Goal: Book appointment/travel/reservation

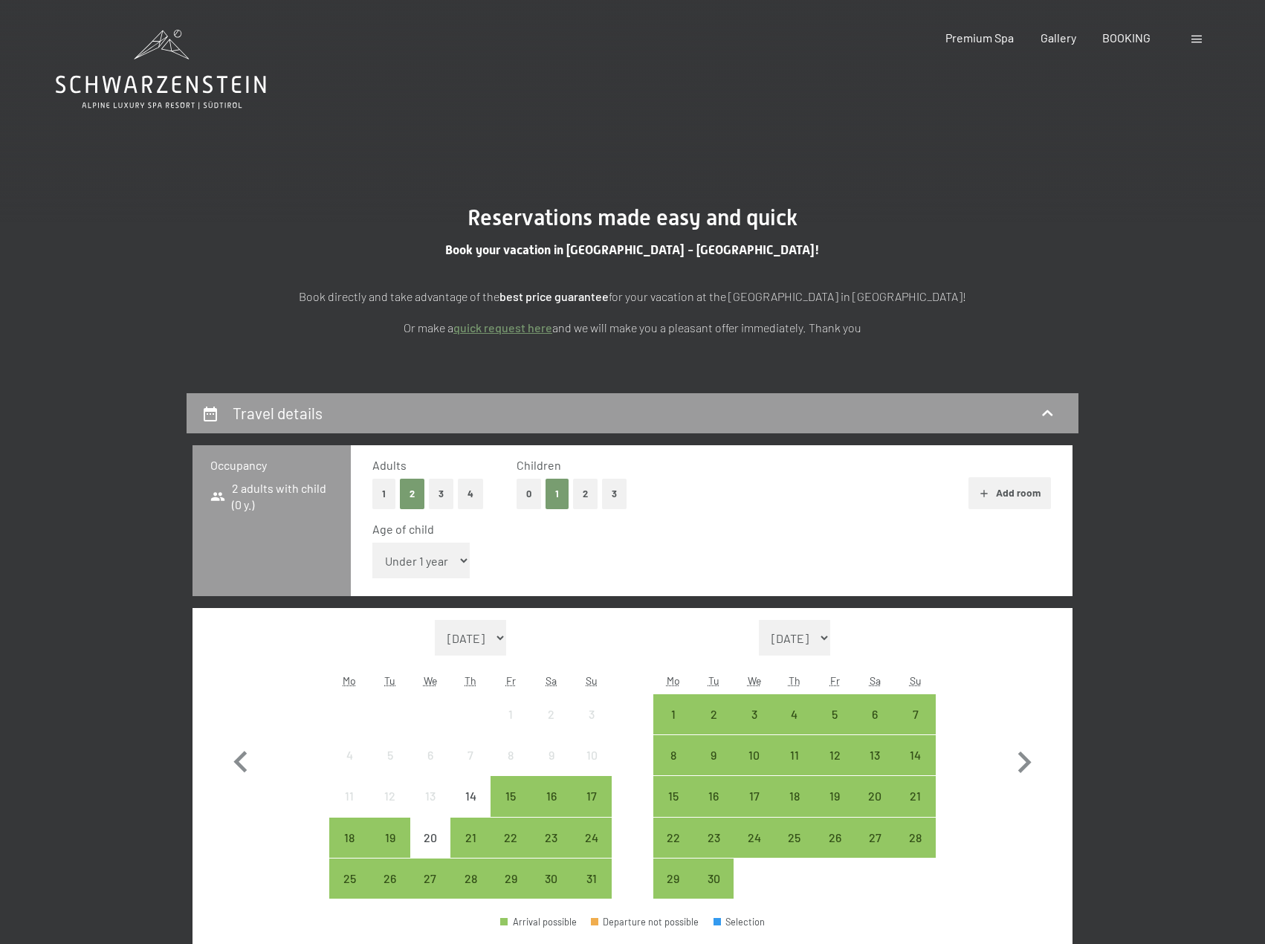
click at [447, 555] on select "Under 1 year 1 year 2 years 3 years 4 years 5 years 6 years 7 years 8 years 9 y…" at bounding box center [420, 560] width 97 height 36
select select "5"
click at [372, 542] on select "Under 1 year 1 year 2 years 3 years 4 years 5 years 6 years 7 years 8 years 9 y…" at bounding box center [420, 560] width 97 height 36
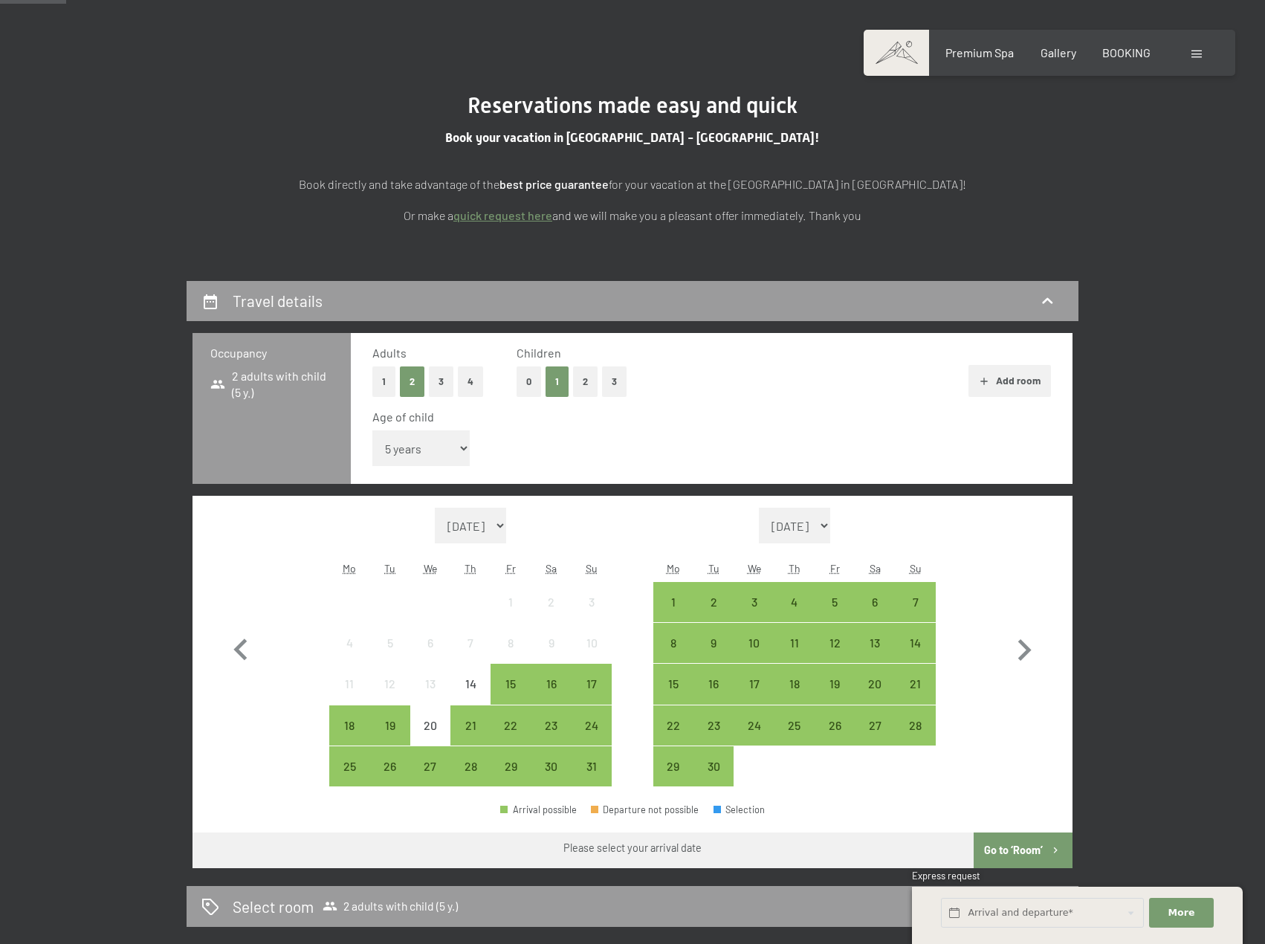
scroll to position [223, 0]
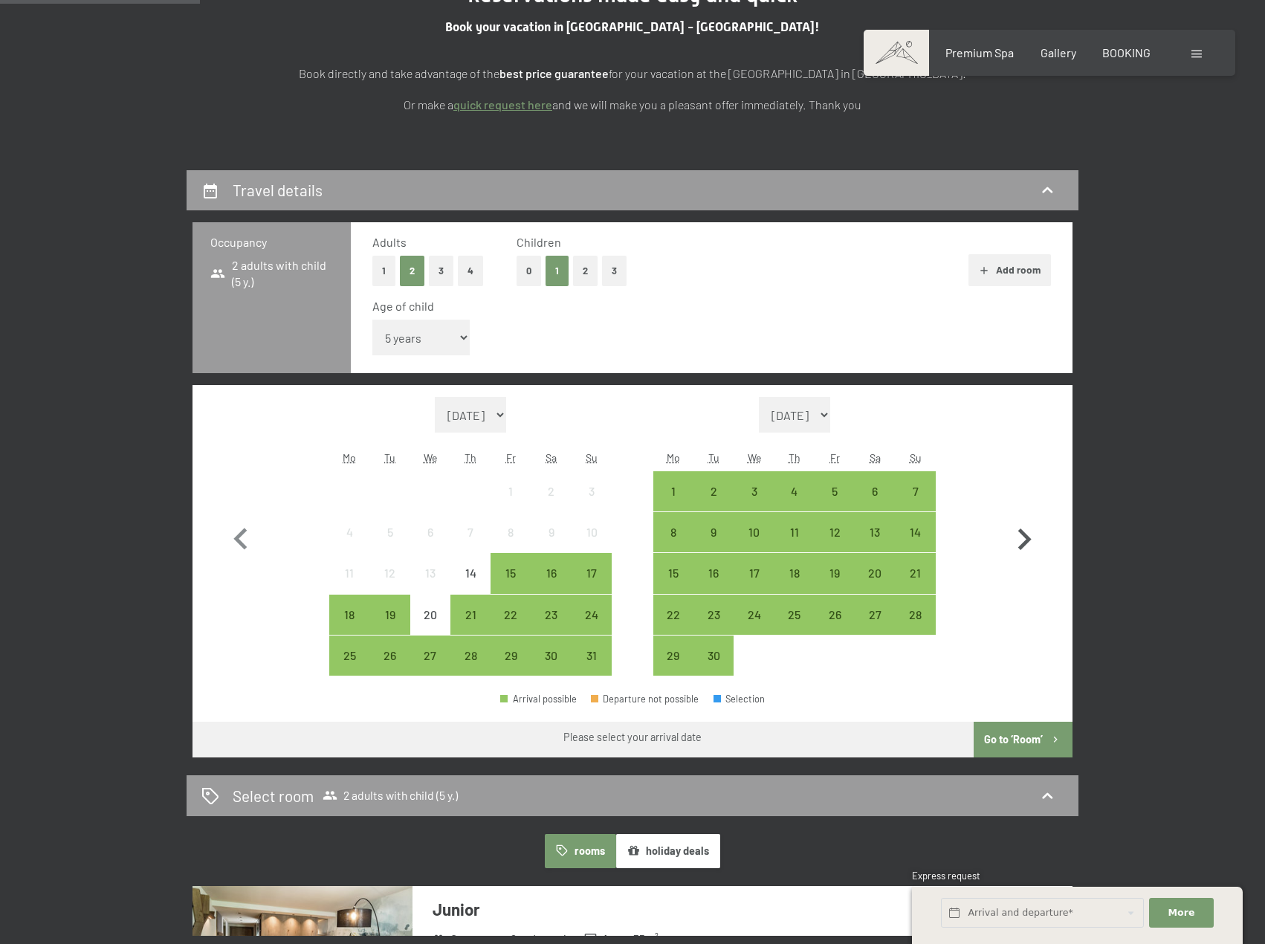
click at [1029, 540] on icon "button" at bounding box center [1024, 539] width 13 height 22
select select "[DATE]"
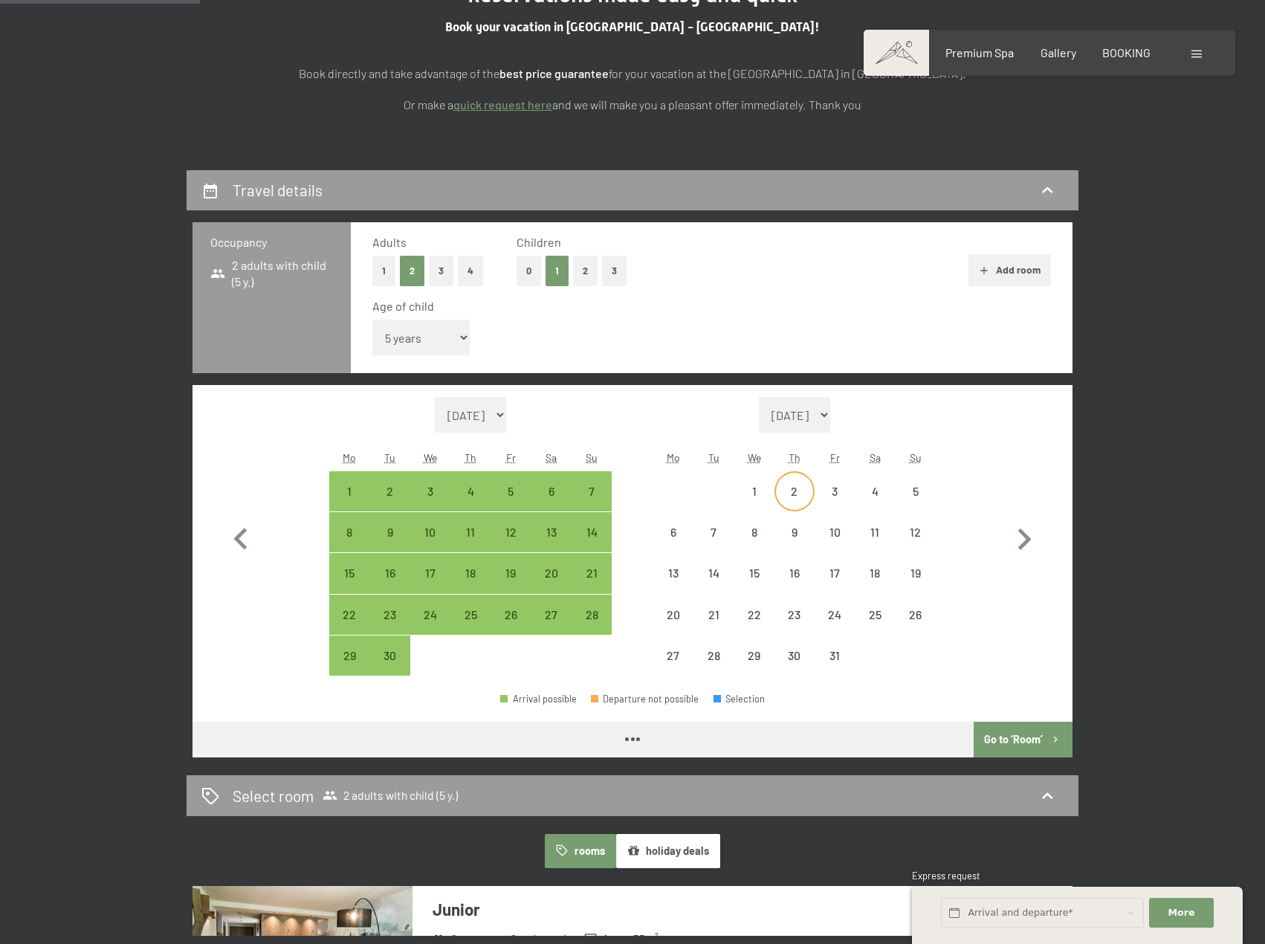
select select "[DATE]"
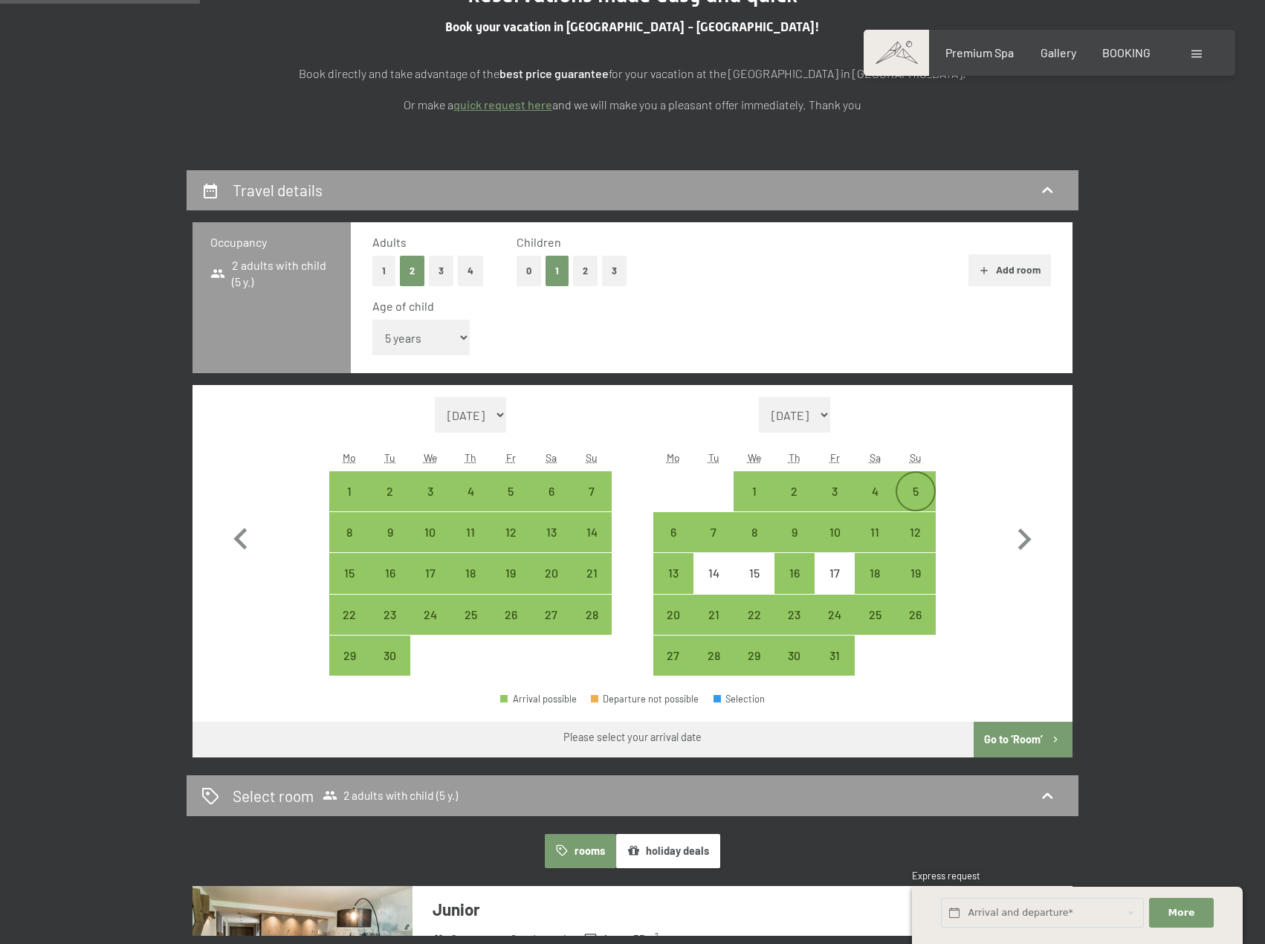
click at [917, 490] on div "5" at bounding box center [915, 503] width 37 height 37
select select "[DATE]"
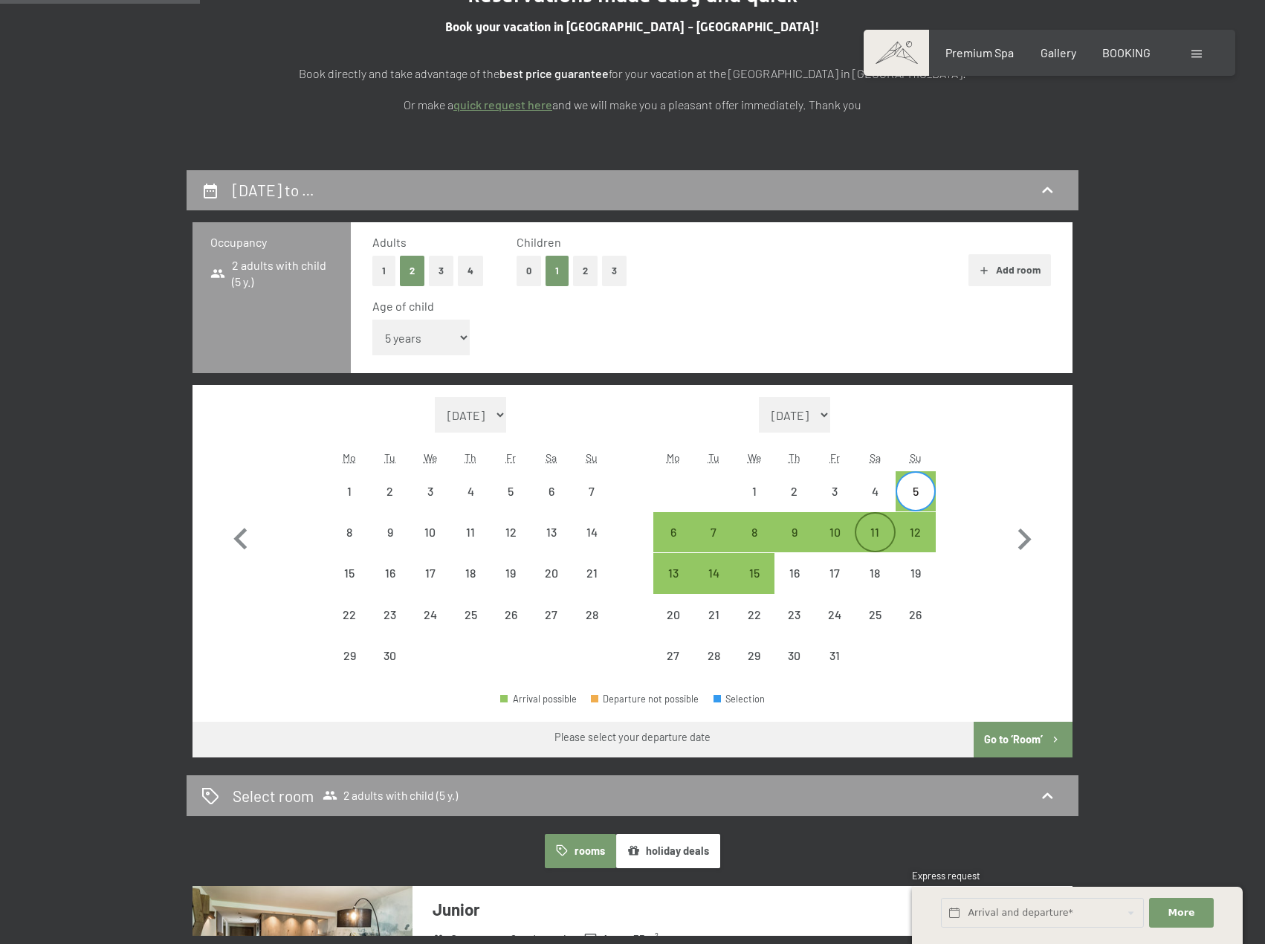
click at [878, 532] on div "11" at bounding box center [874, 544] width 37 height 37
select select "[DATE]"
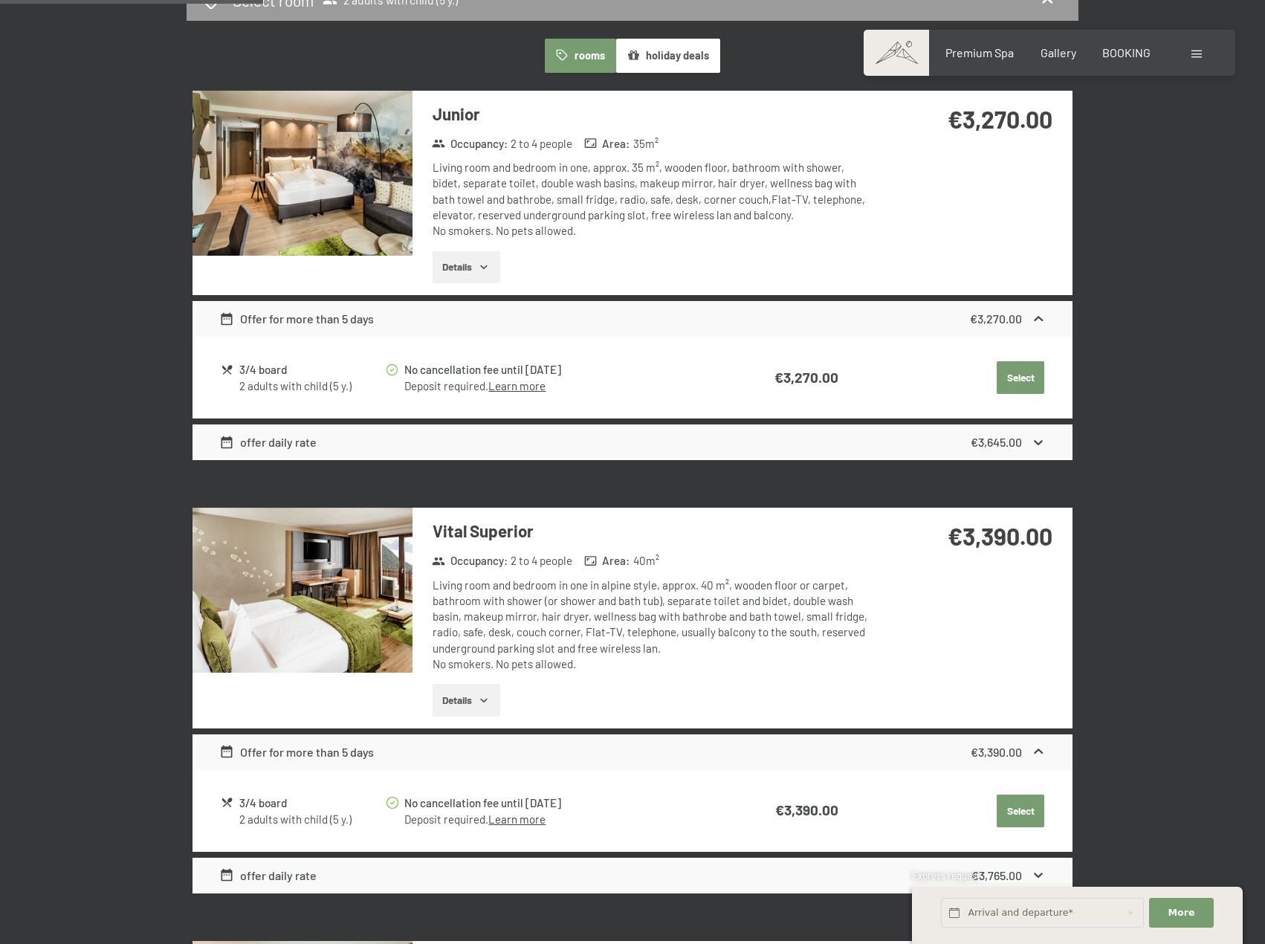
scroll to position [1040, 0]
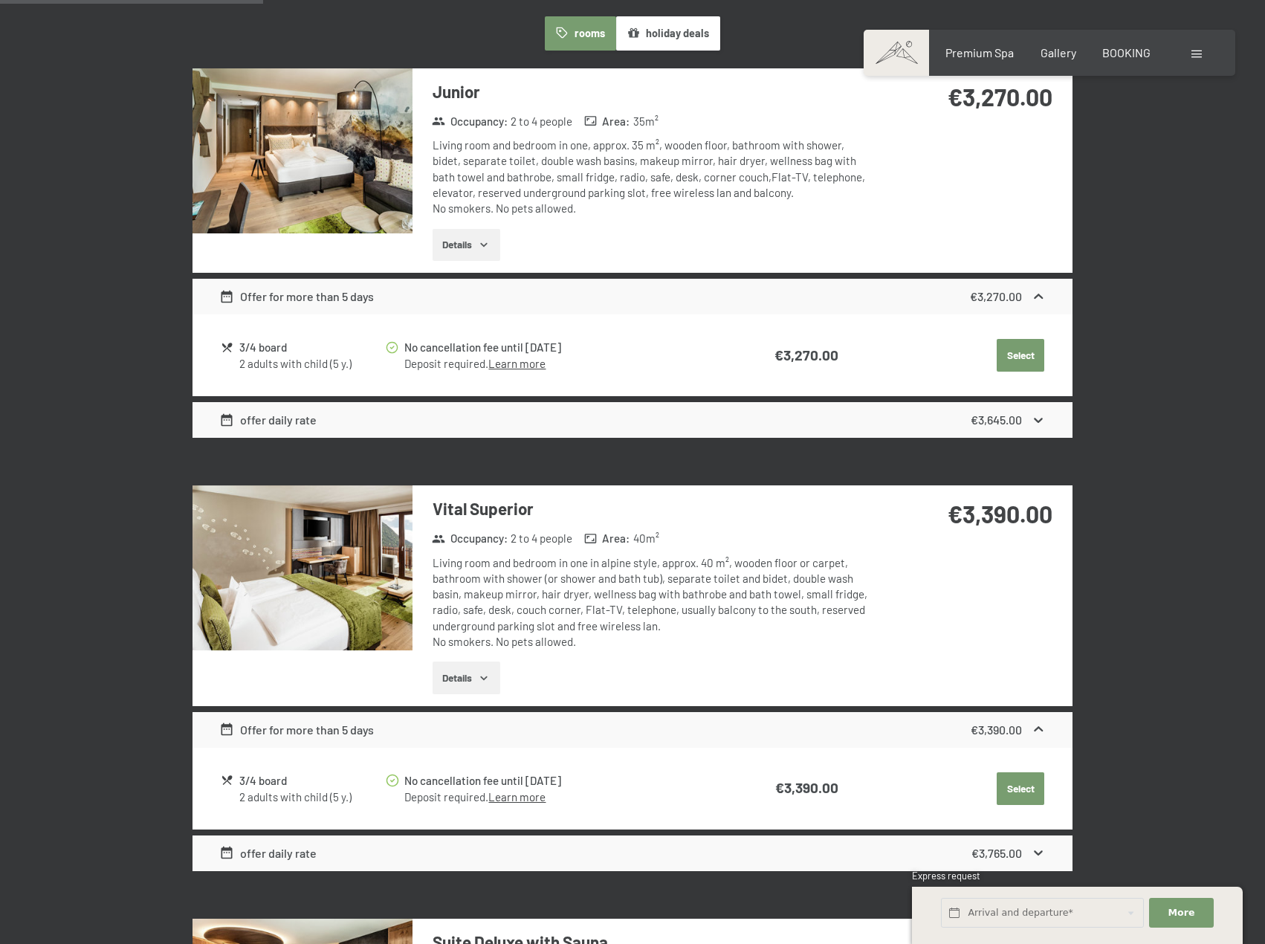
click at [488, 676] on icon "button" at bounding box center [484, 678] width 12 height 12
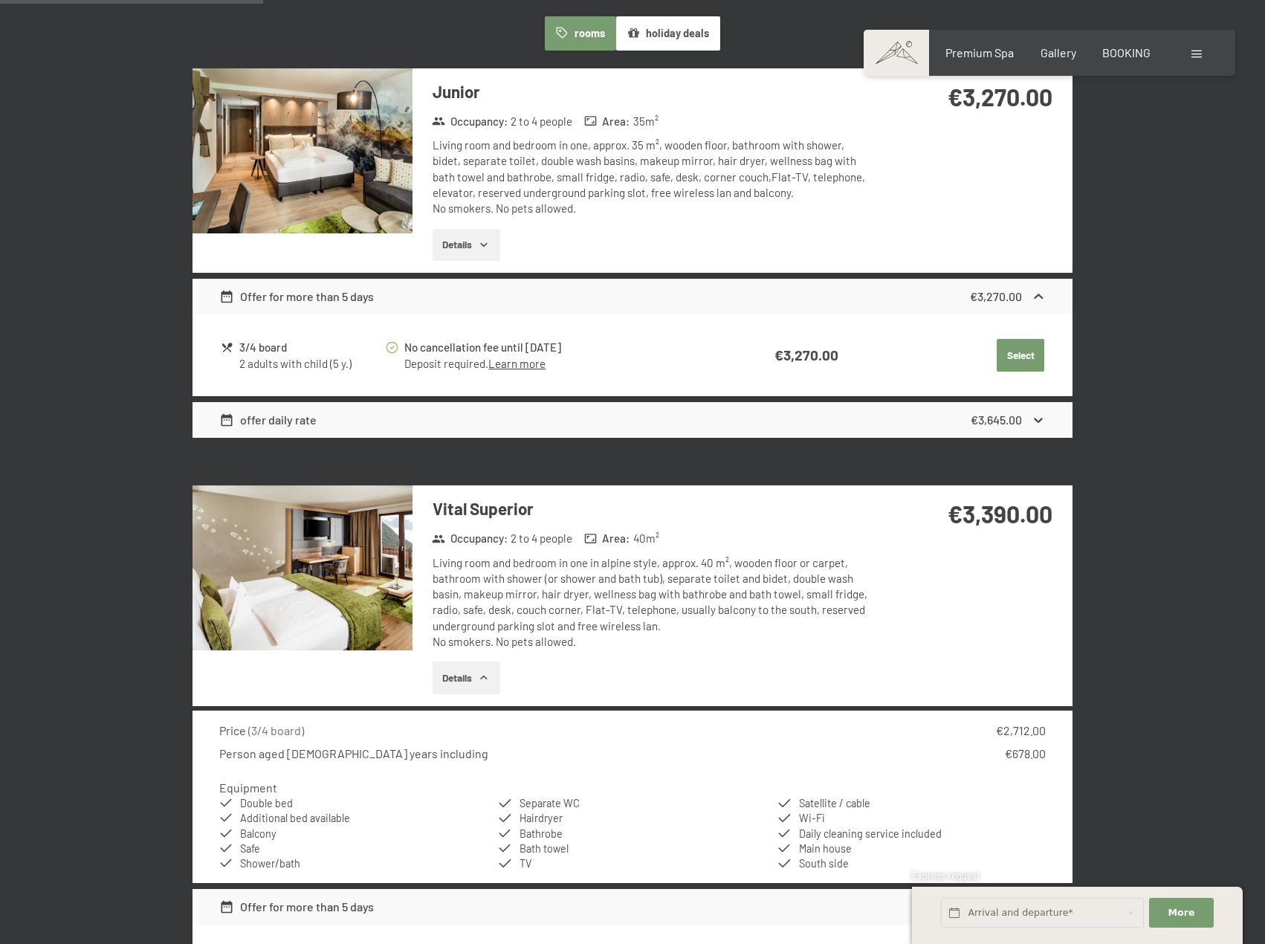
click at [316, 600] on img at bounding box center [302, 567] width 220 height 165
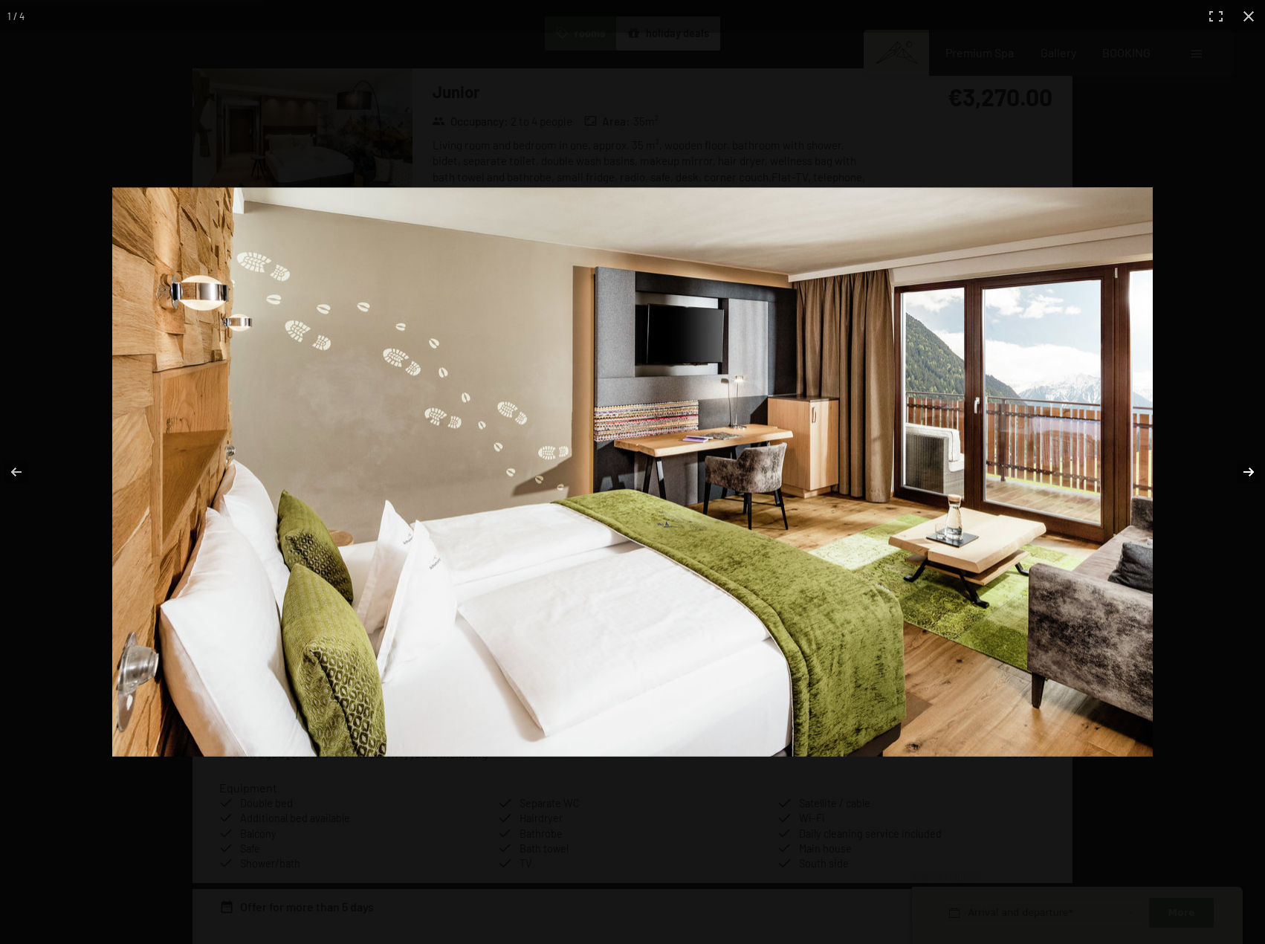
click at [1245, 473] on button "button" at bounding box center [1239, 472] width 52 height 74
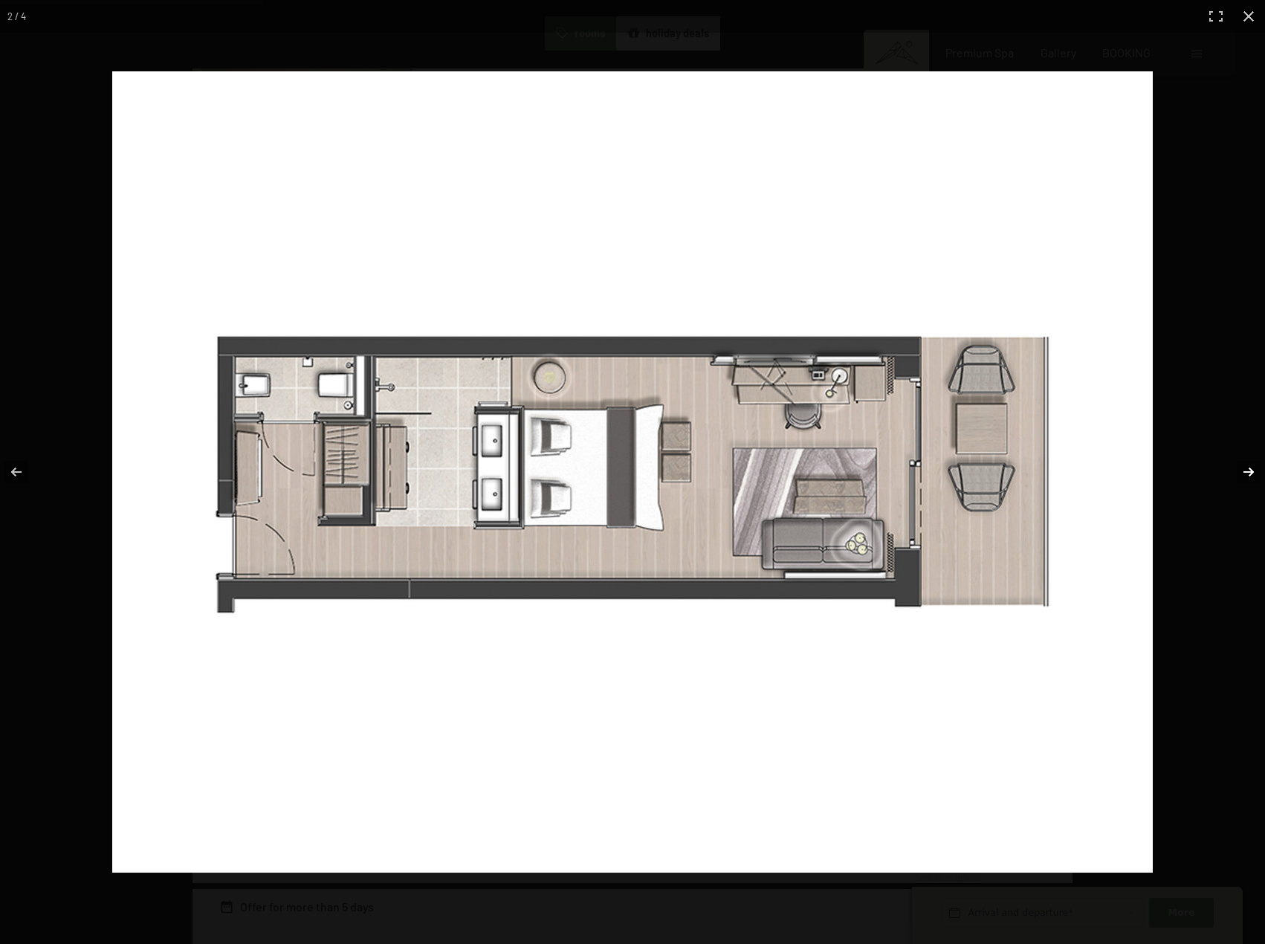
click at [1245, 473] on button "button" at bounding box center [1239, 472] width 52 height 74
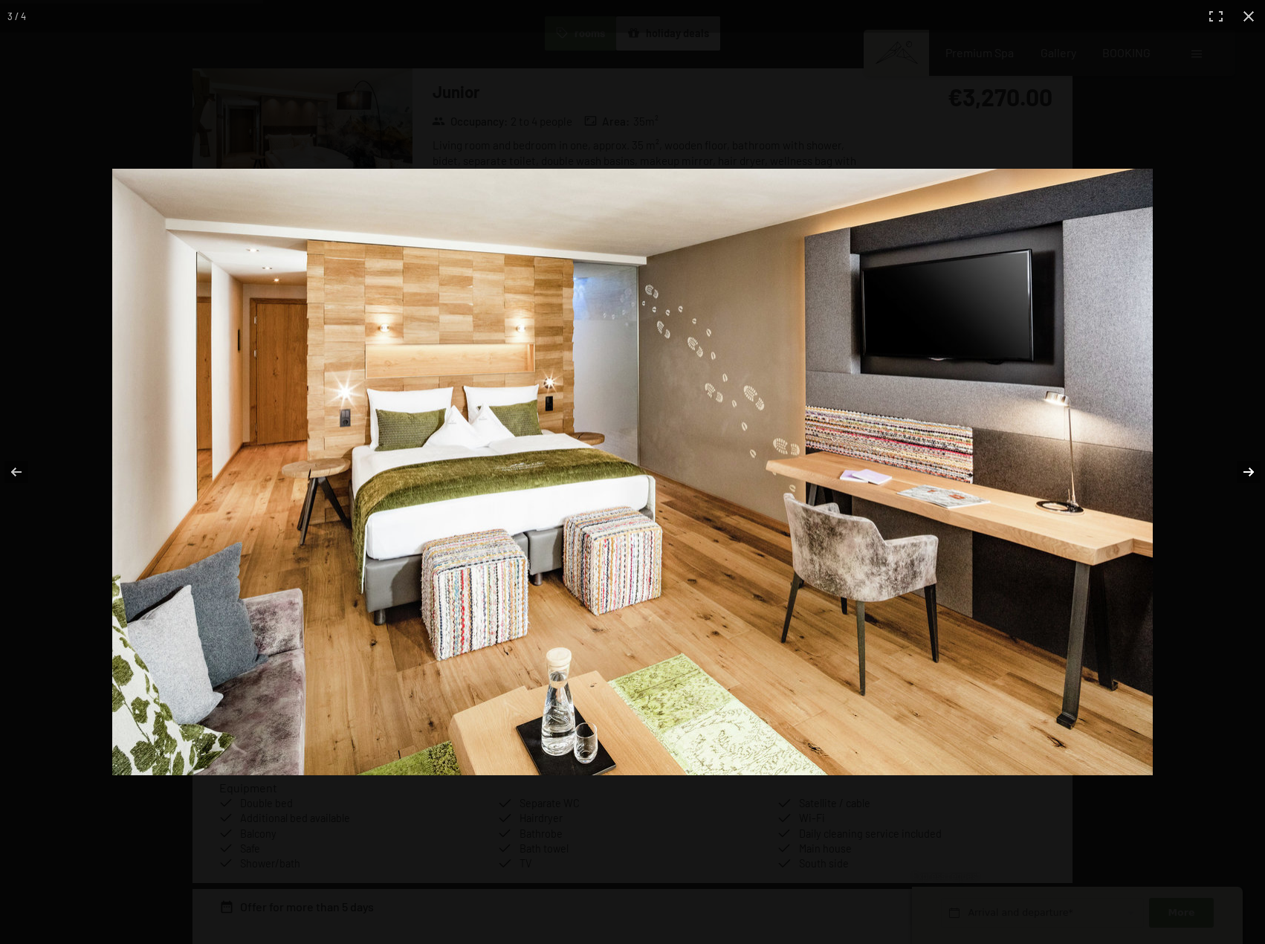
click at [1245, 473] on button "button" at bounding box center [1239, 472] width 52 height 74
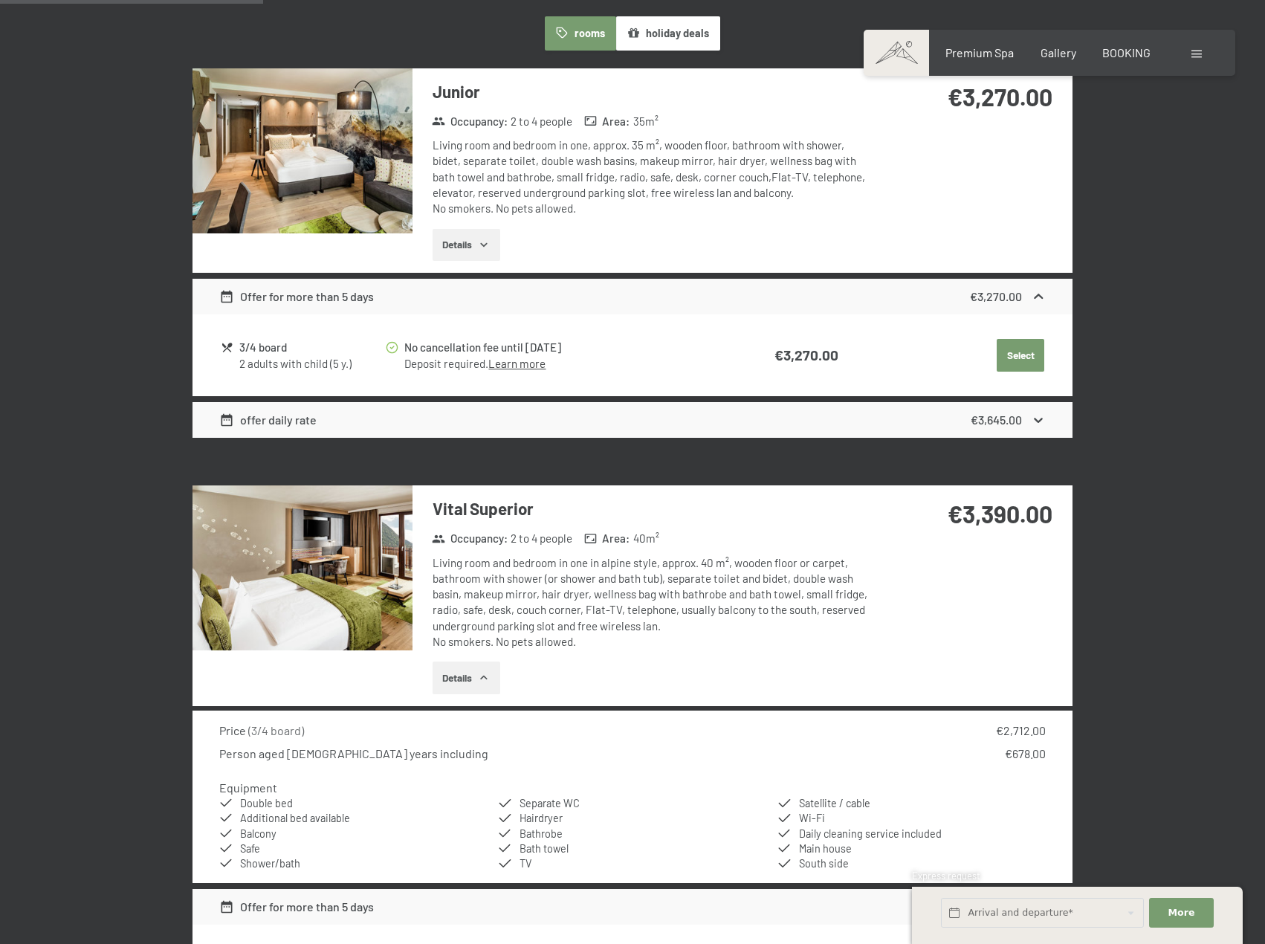
click at [0, 0] on button "button" at bounding box center [0, 0] width 0 height 0
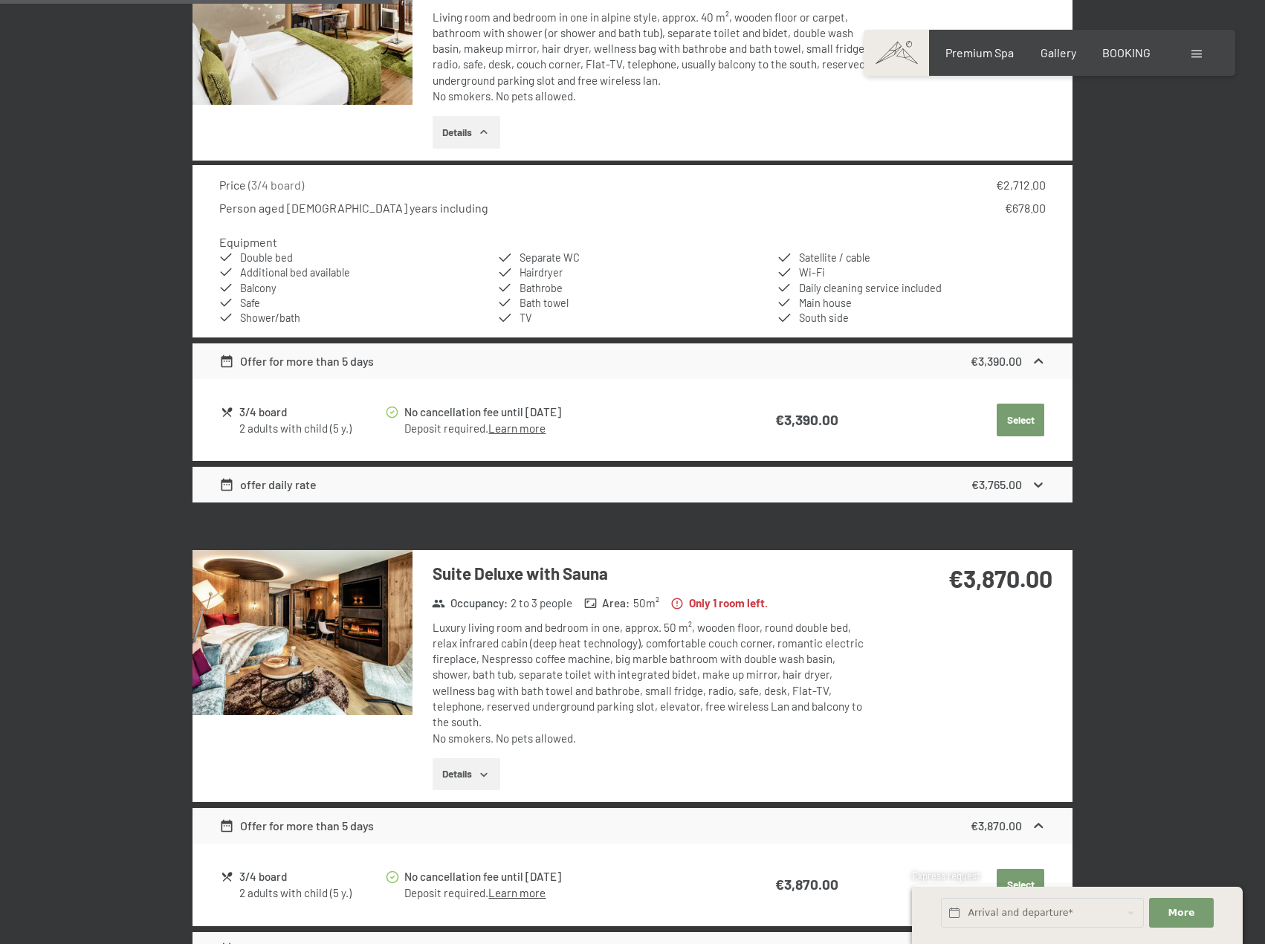
scroll to position [1635, 0]
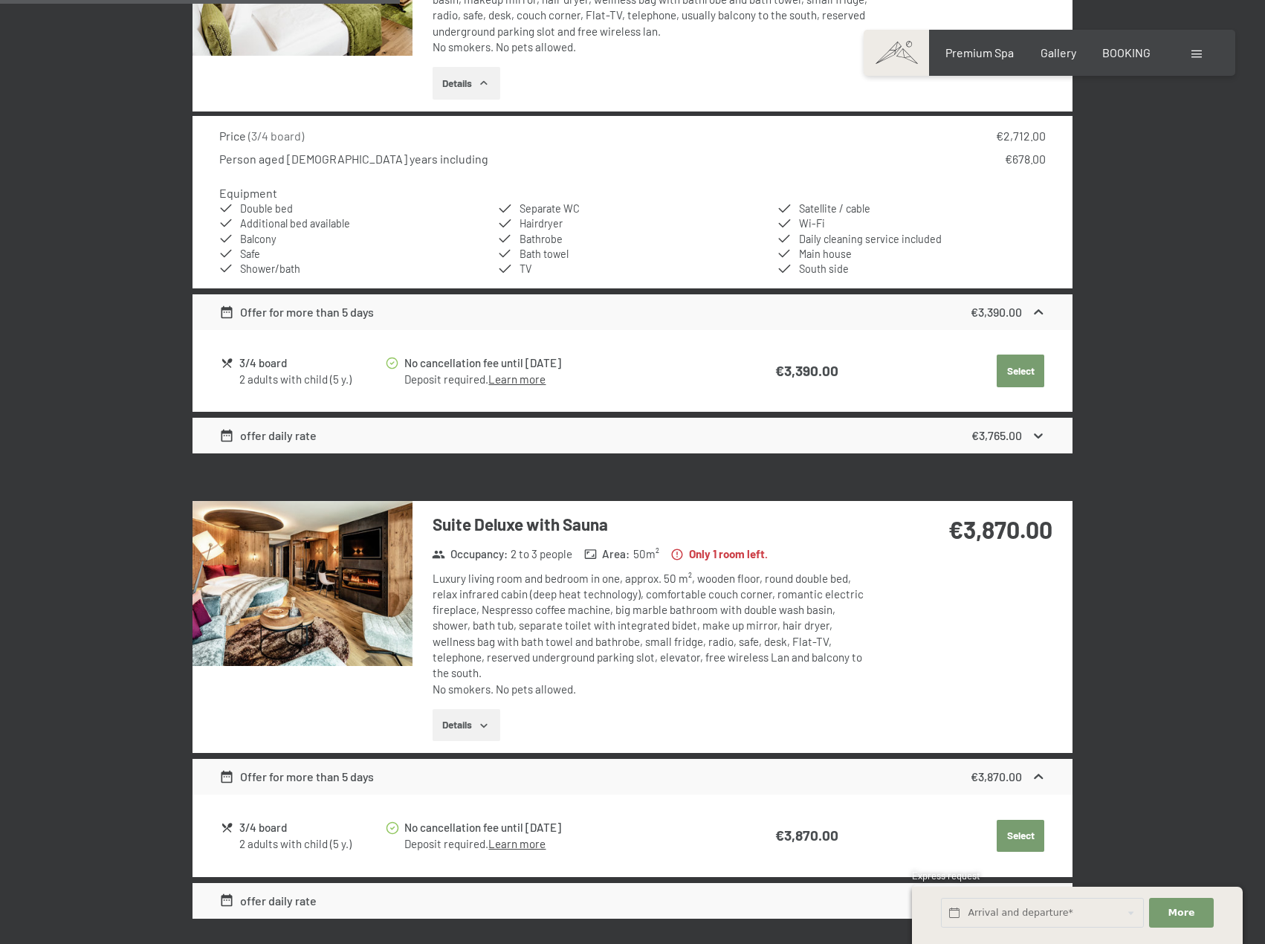
click at [485, 723] on icon "button" at bounding box center [484, 725] width 7 height 4
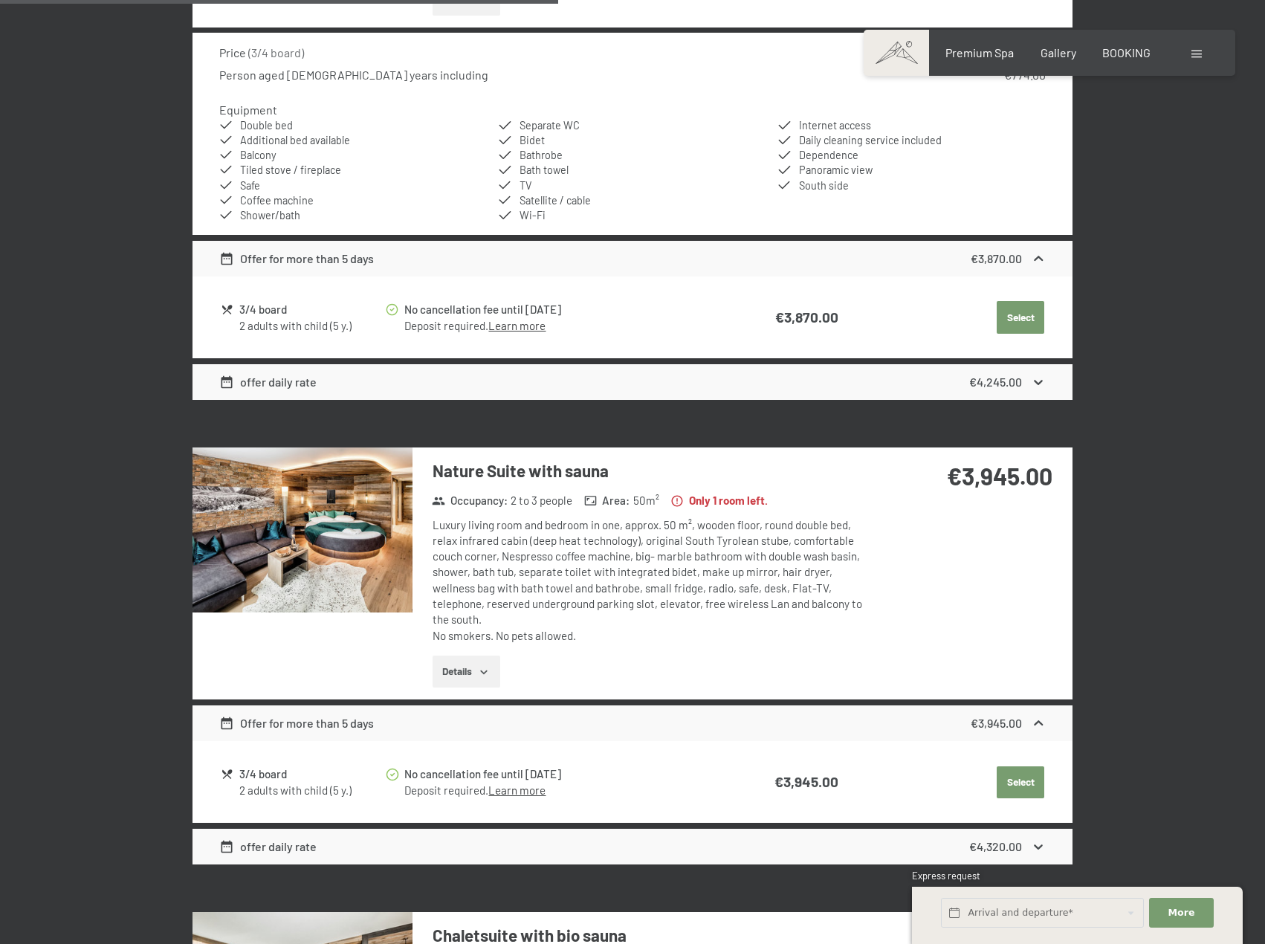
scroll to position [2378, 0]
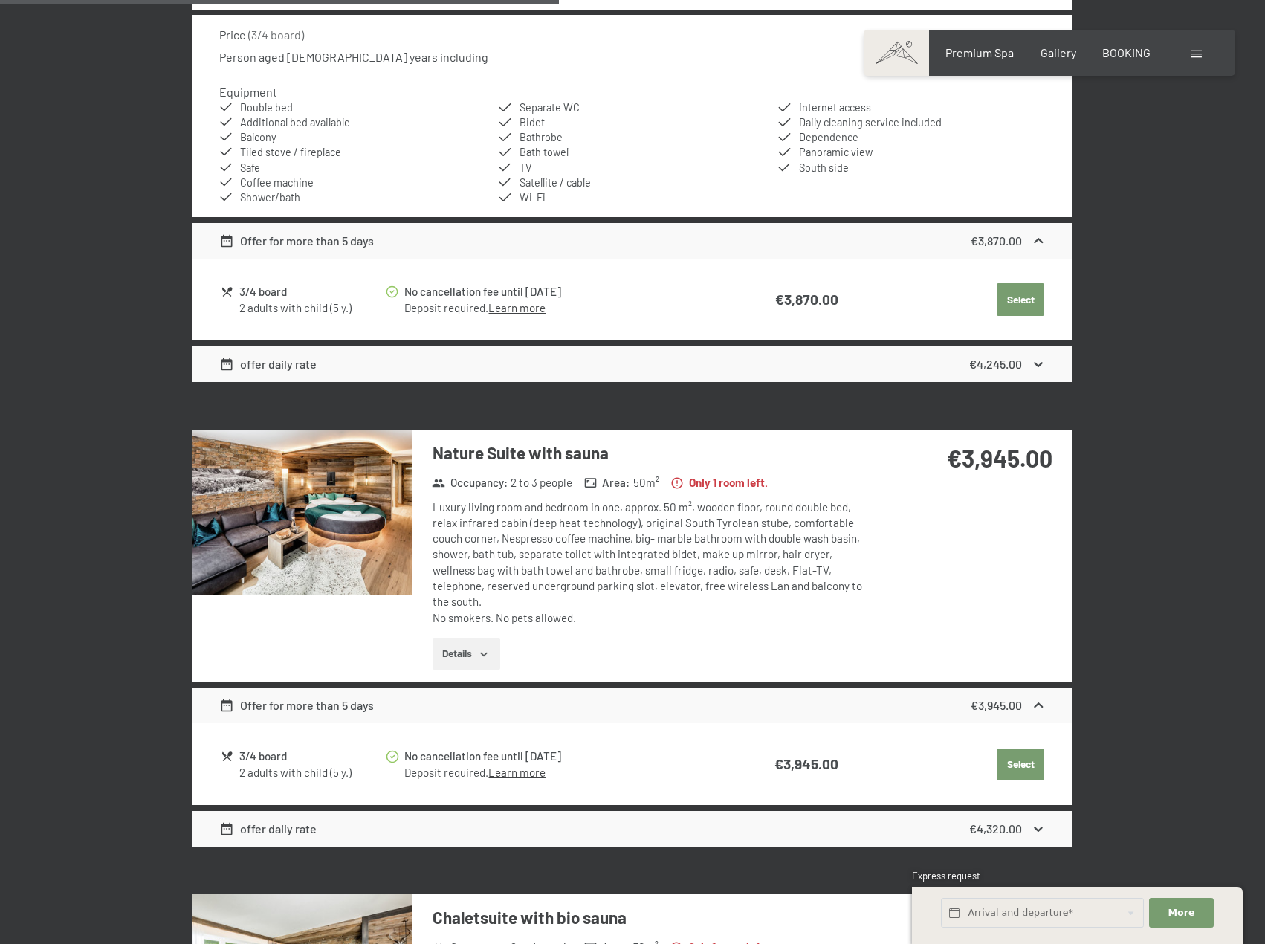
click at [476, 638] on button "Details" at bounding box center [466, 654] width 68 height 33
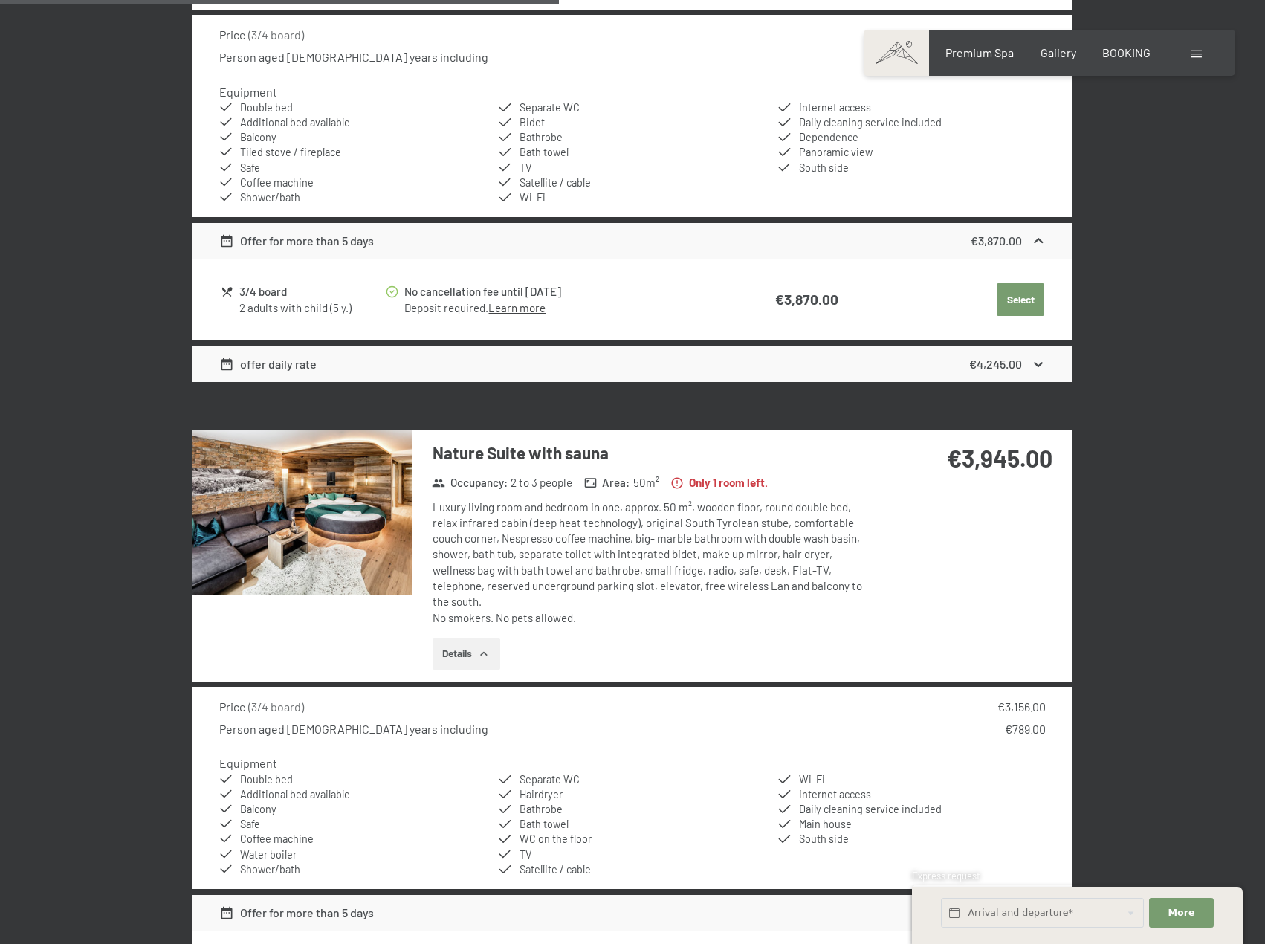
click at [357, 522] on img at bounding box center [302, 512] width 220 height 165
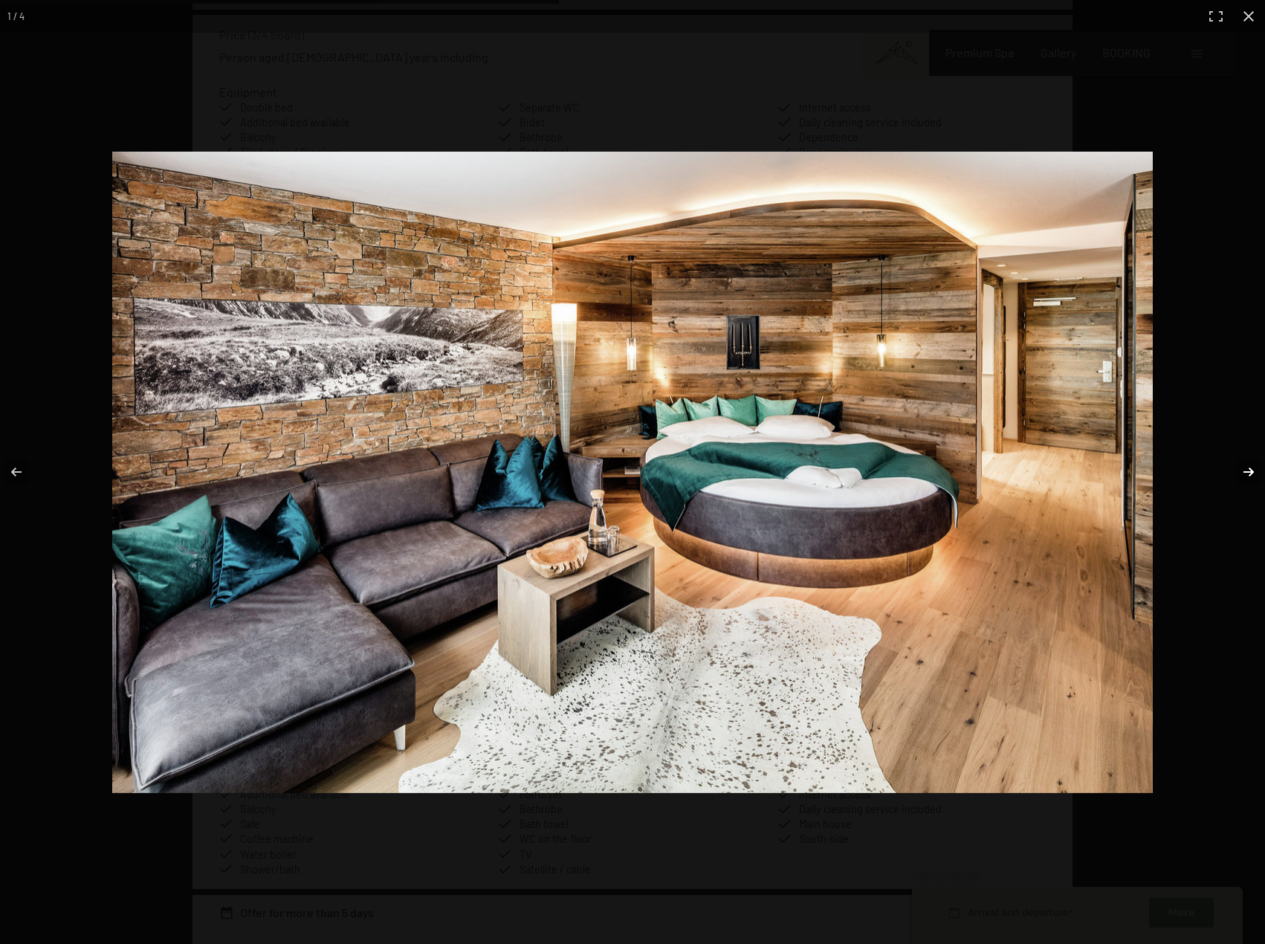
click at [1246, 470] on button "button" at bounding box center [1239, 472] width 52 height 74
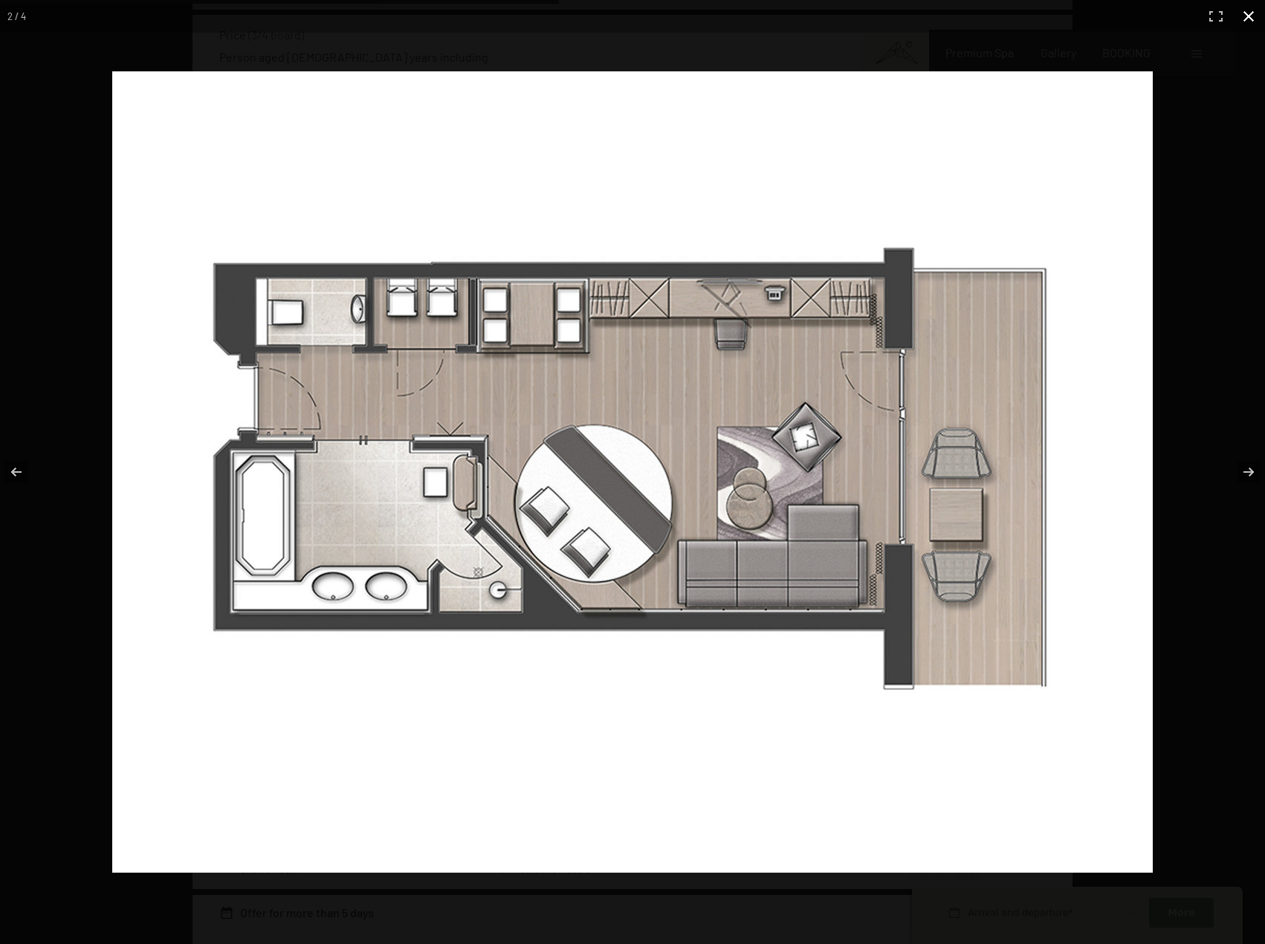
click at [1246, 8] on button "button" at bounding box center [1248, 16] width 33 height 33
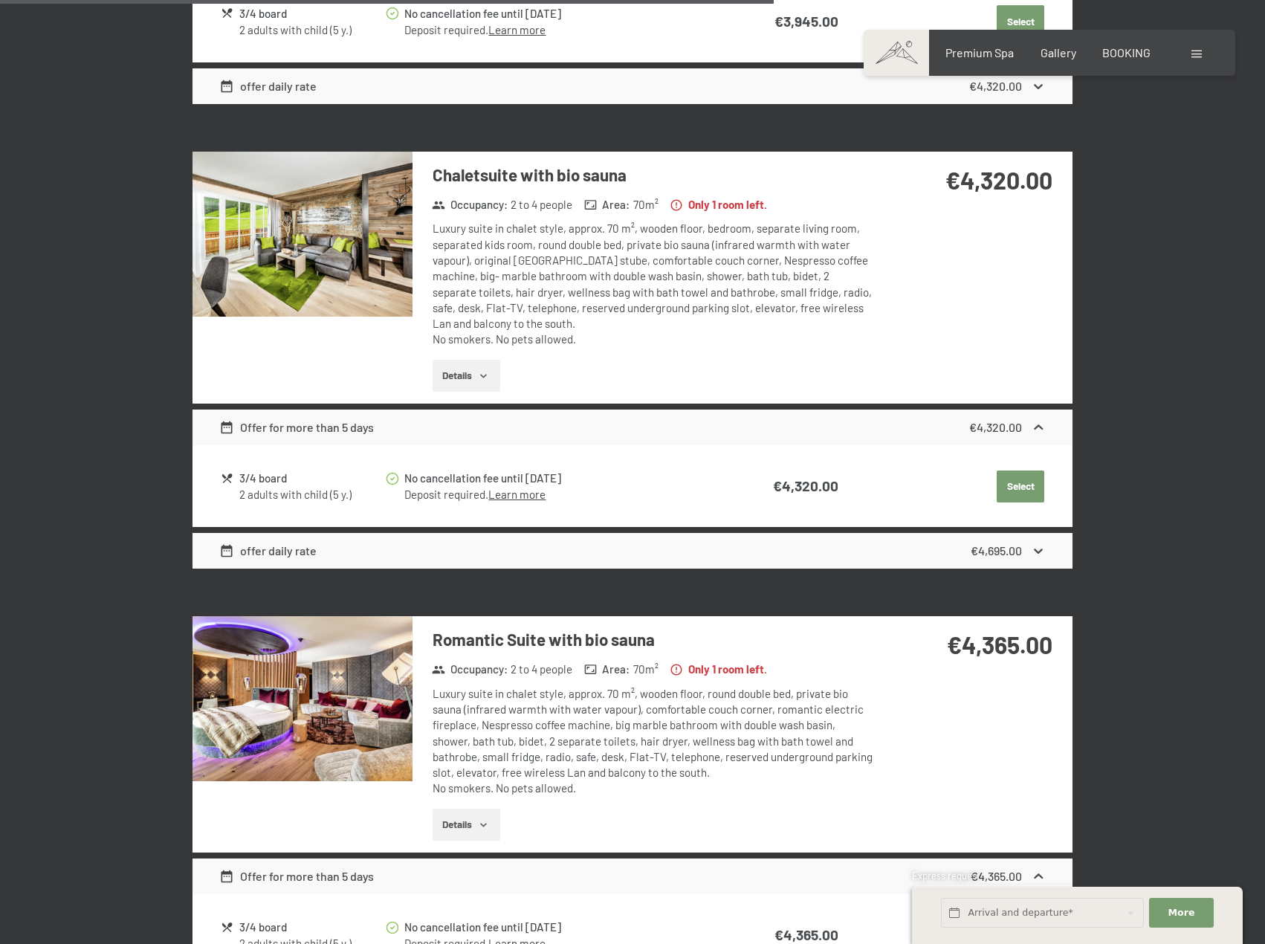
scroll to position [3418, 0]
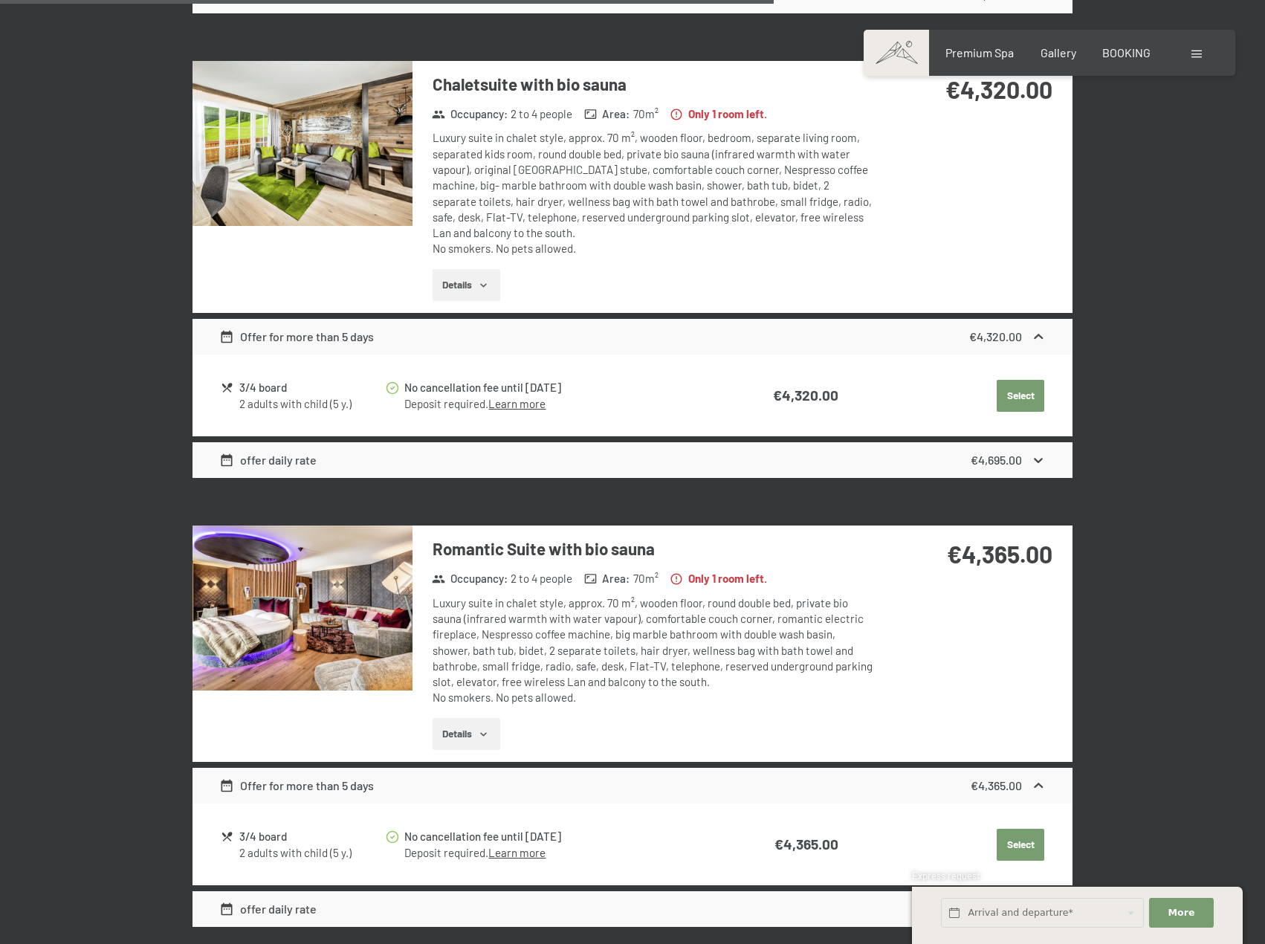
click at [368, 600] on img at bounding box center [302, 607] width 220 height 165
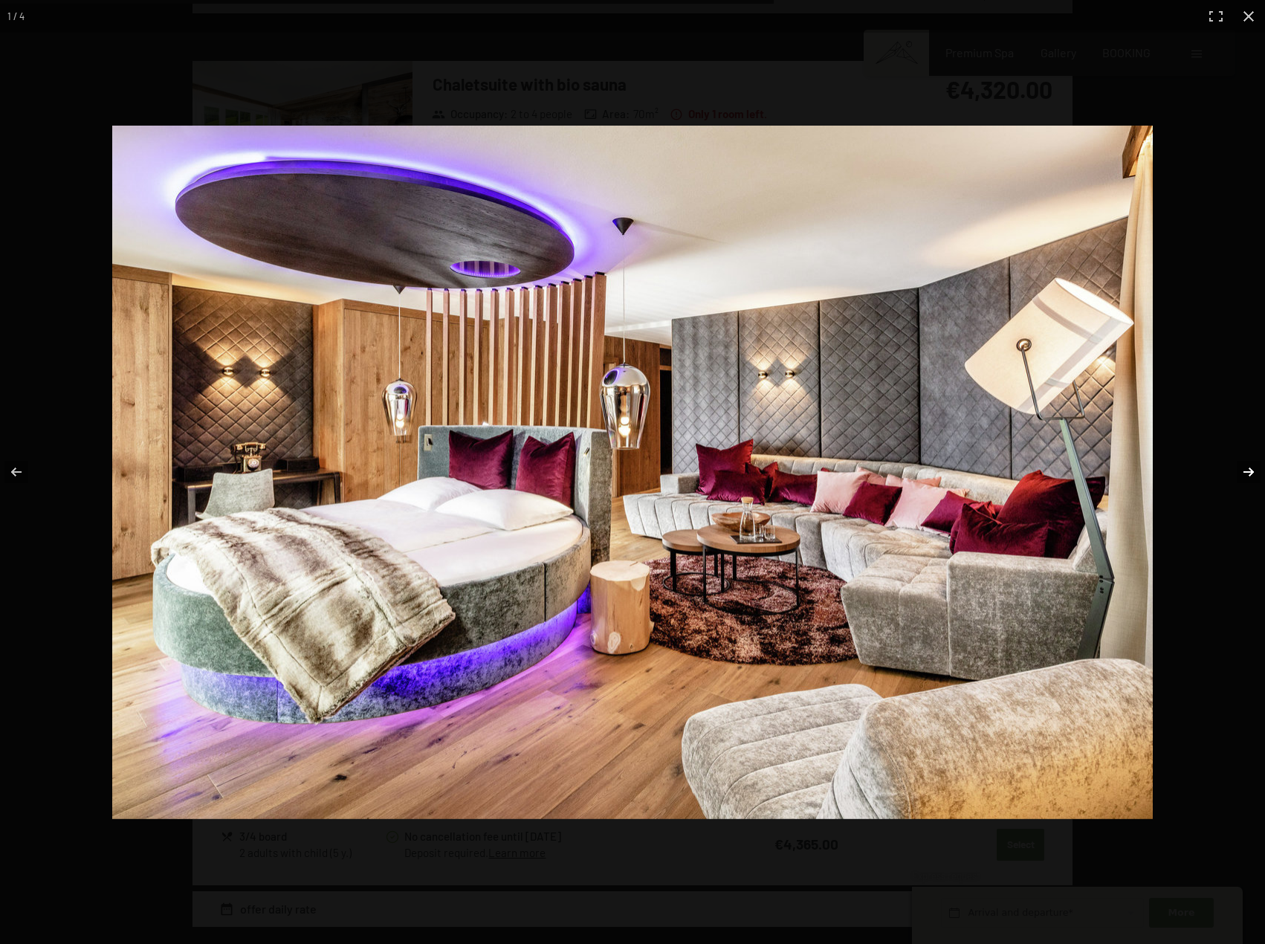
click at [1248, 467] on button "button" at bounding box center [1239, 472] width 52 height 74
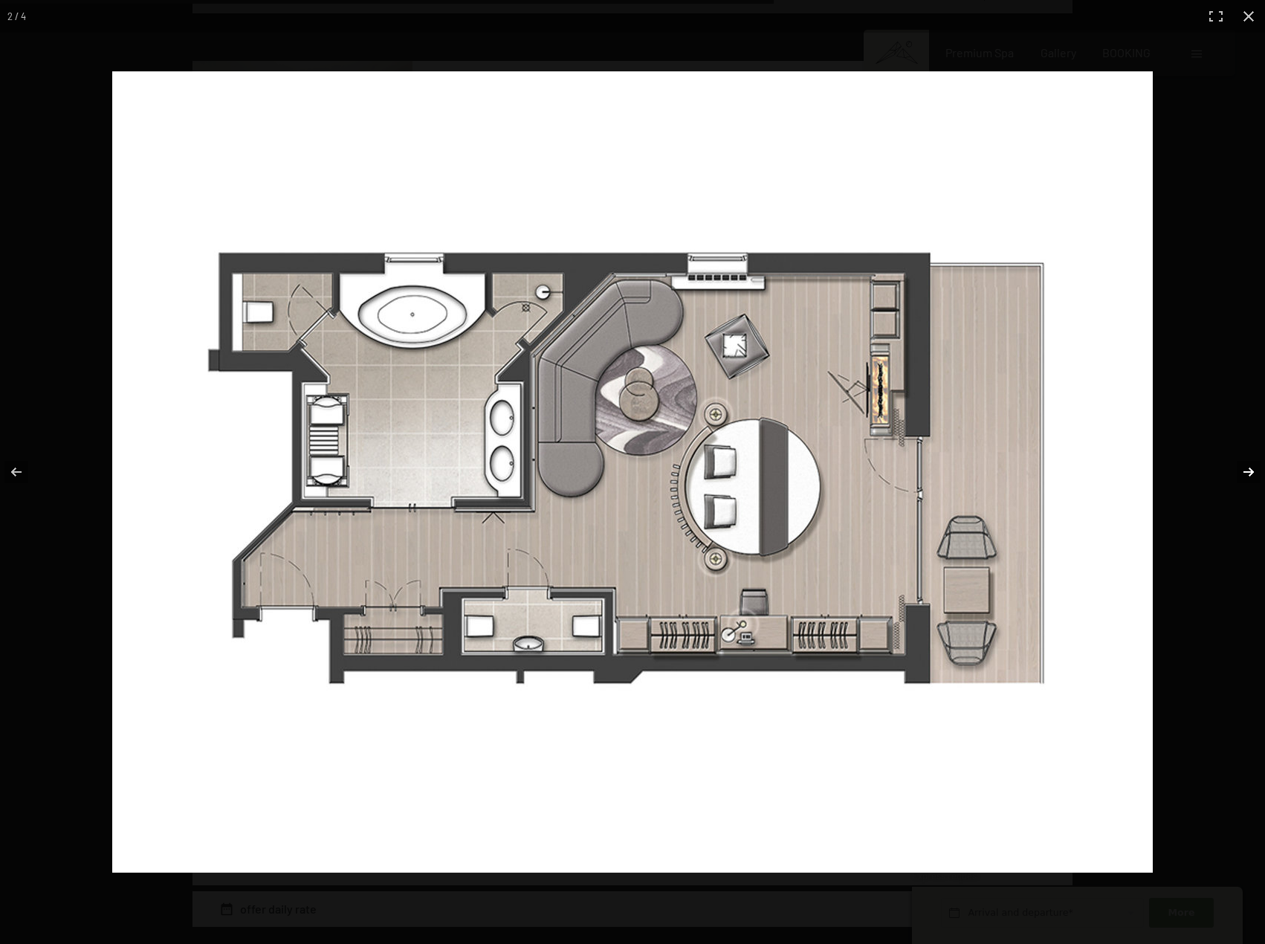
click at [1248, 469] on button "button" at bounding box center [1239, 472] width 52 height 74
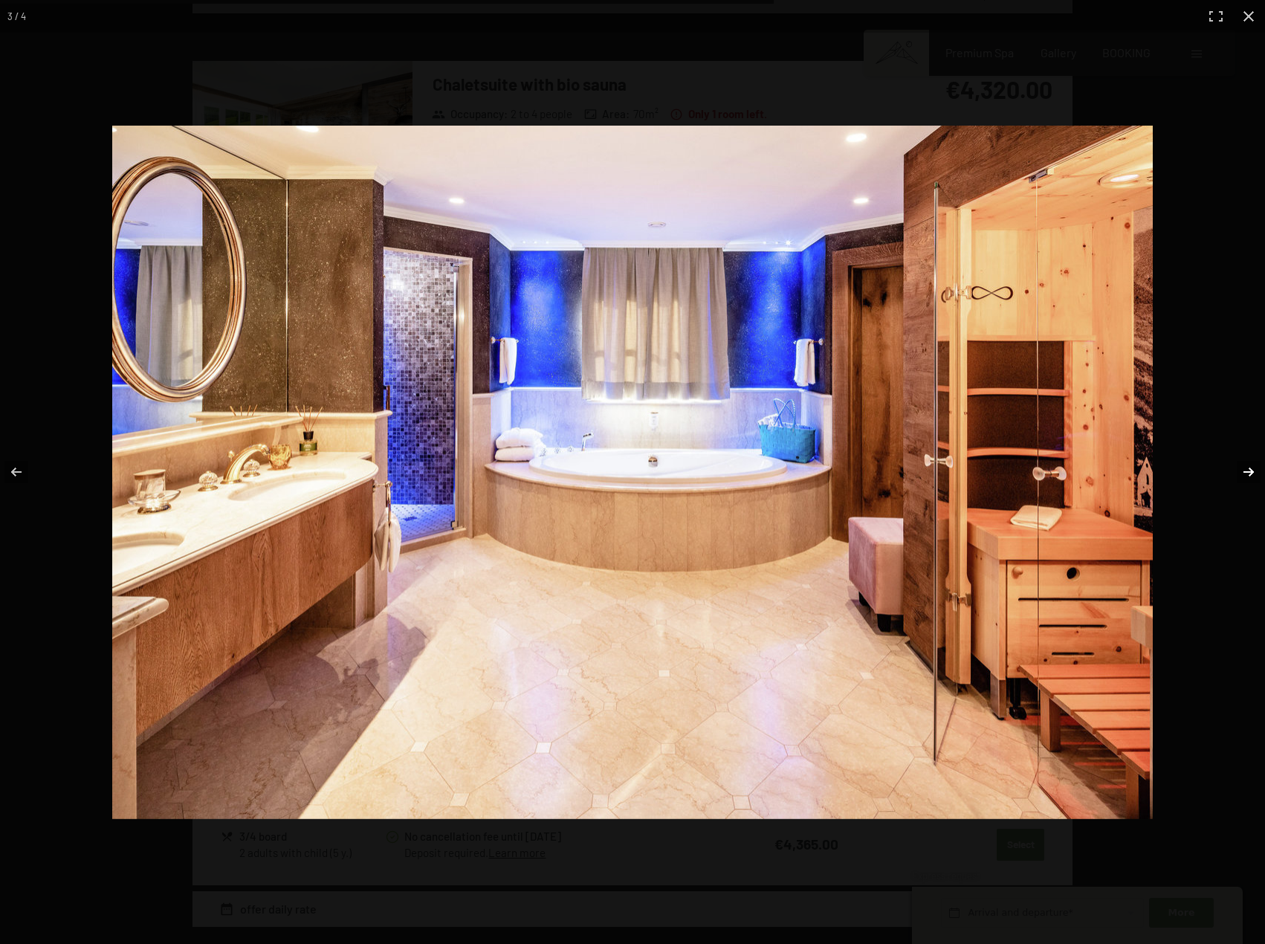
click at [1248, 469] on button "button" at bounding box center [1239, 472] width 52 height 74
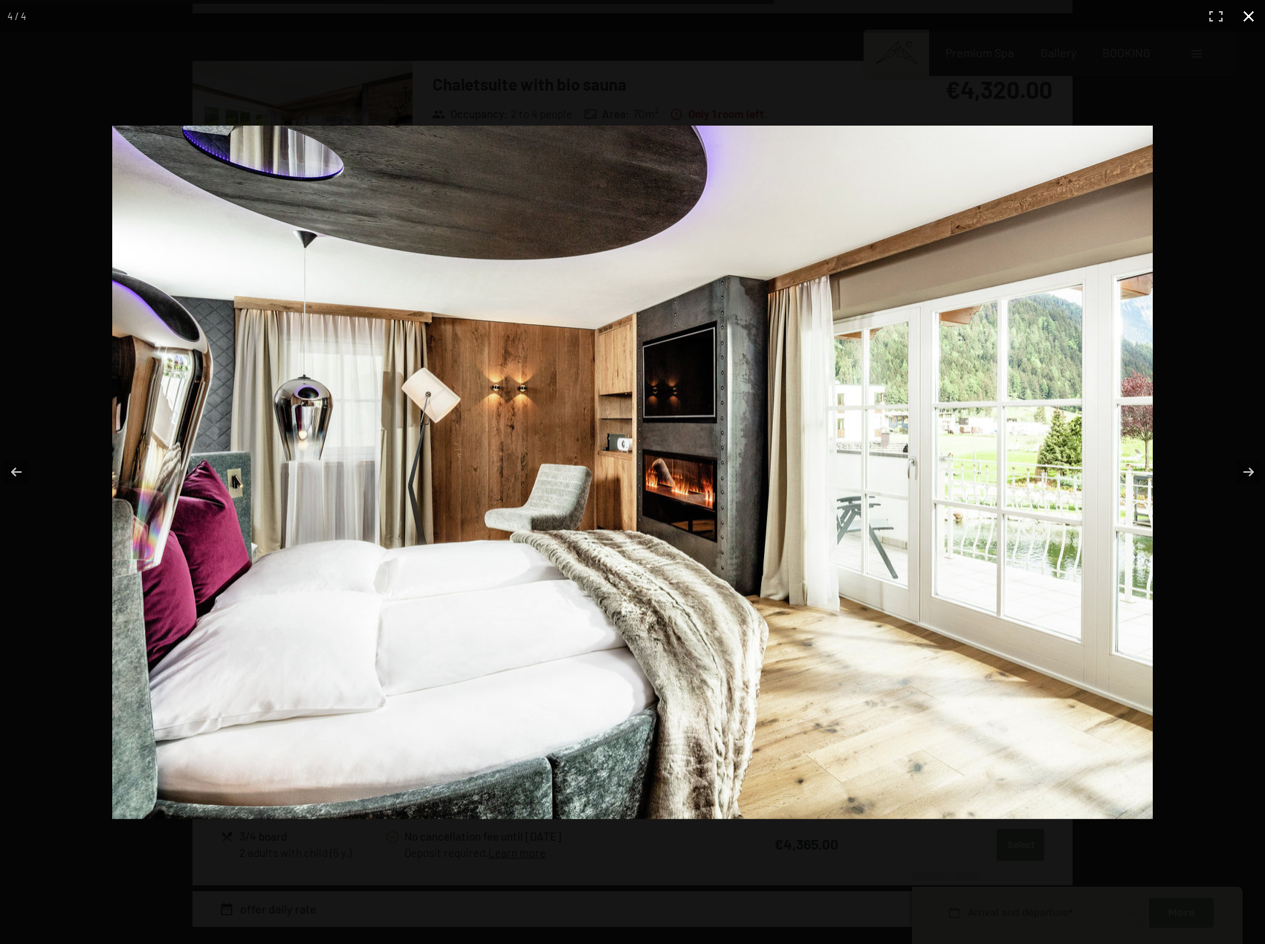
click at [1245, 19] on button "button" at bounding box center [1248, 16] width 33 height 33
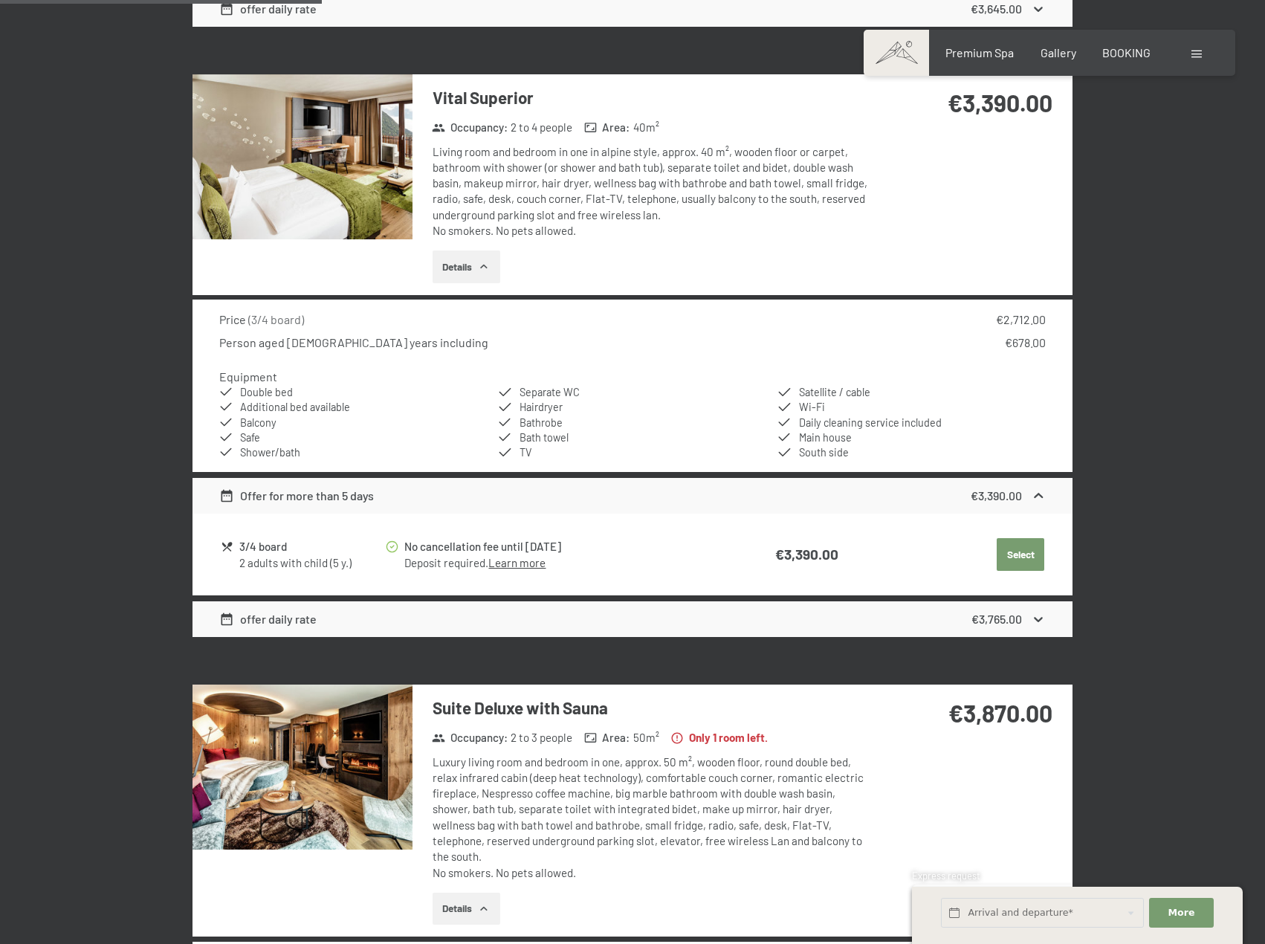
scroll to position [1412, 0]
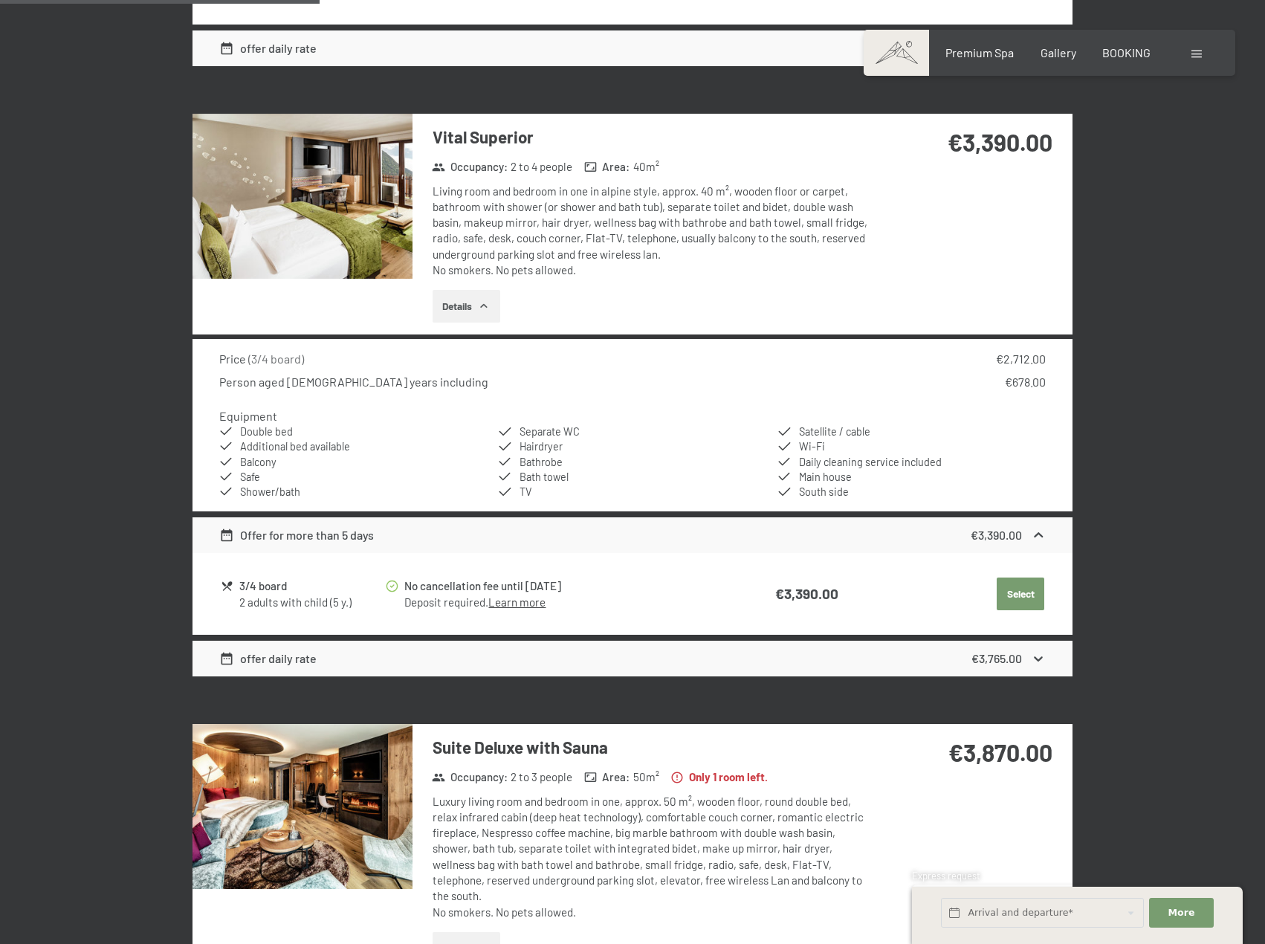
click at [311, 213] on img at bounding box center [302, 196] width 220 height 165
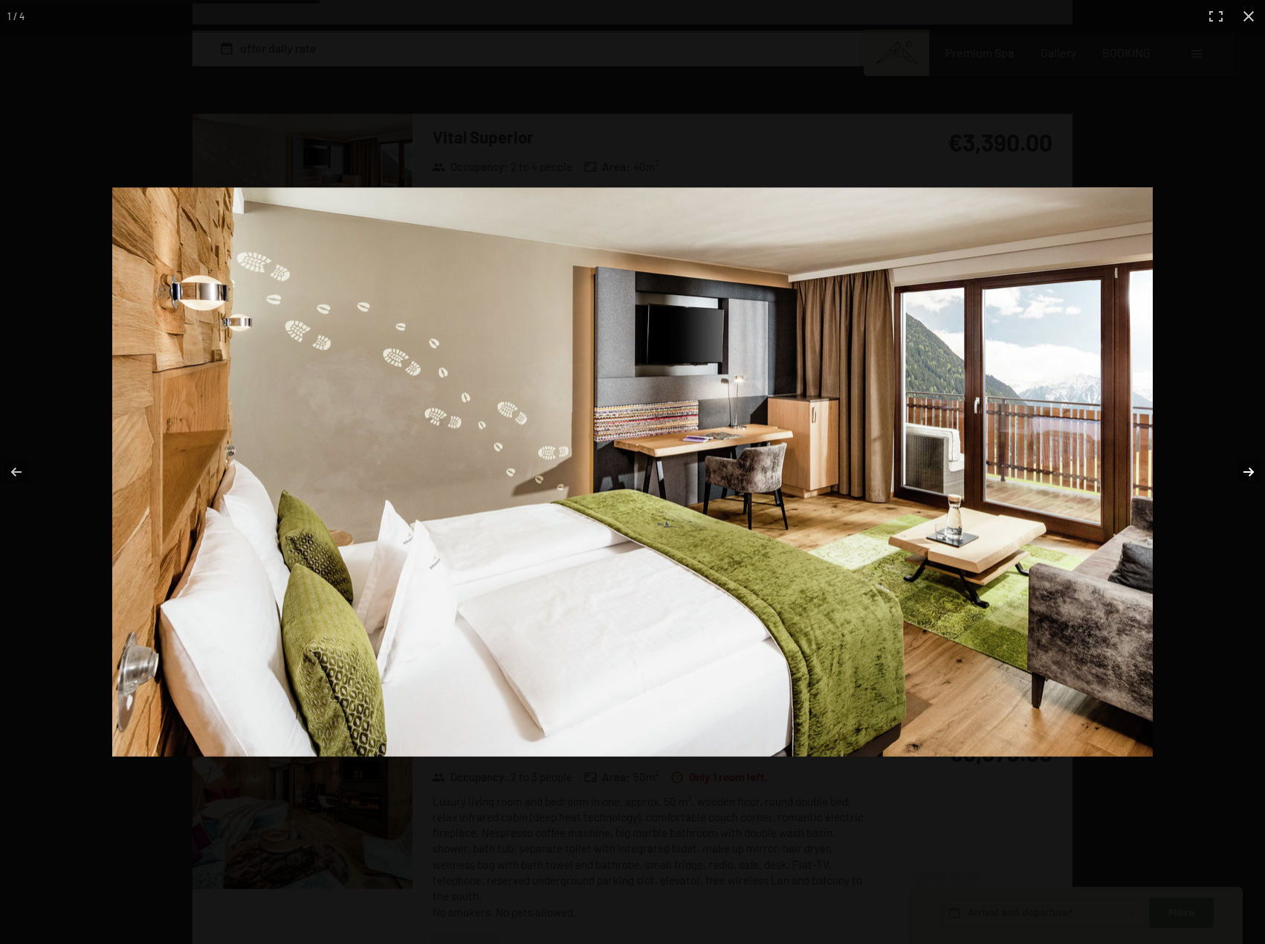
click at [1246, 468] on button "button" at bounding box center [1239, 472] width 52 height 74
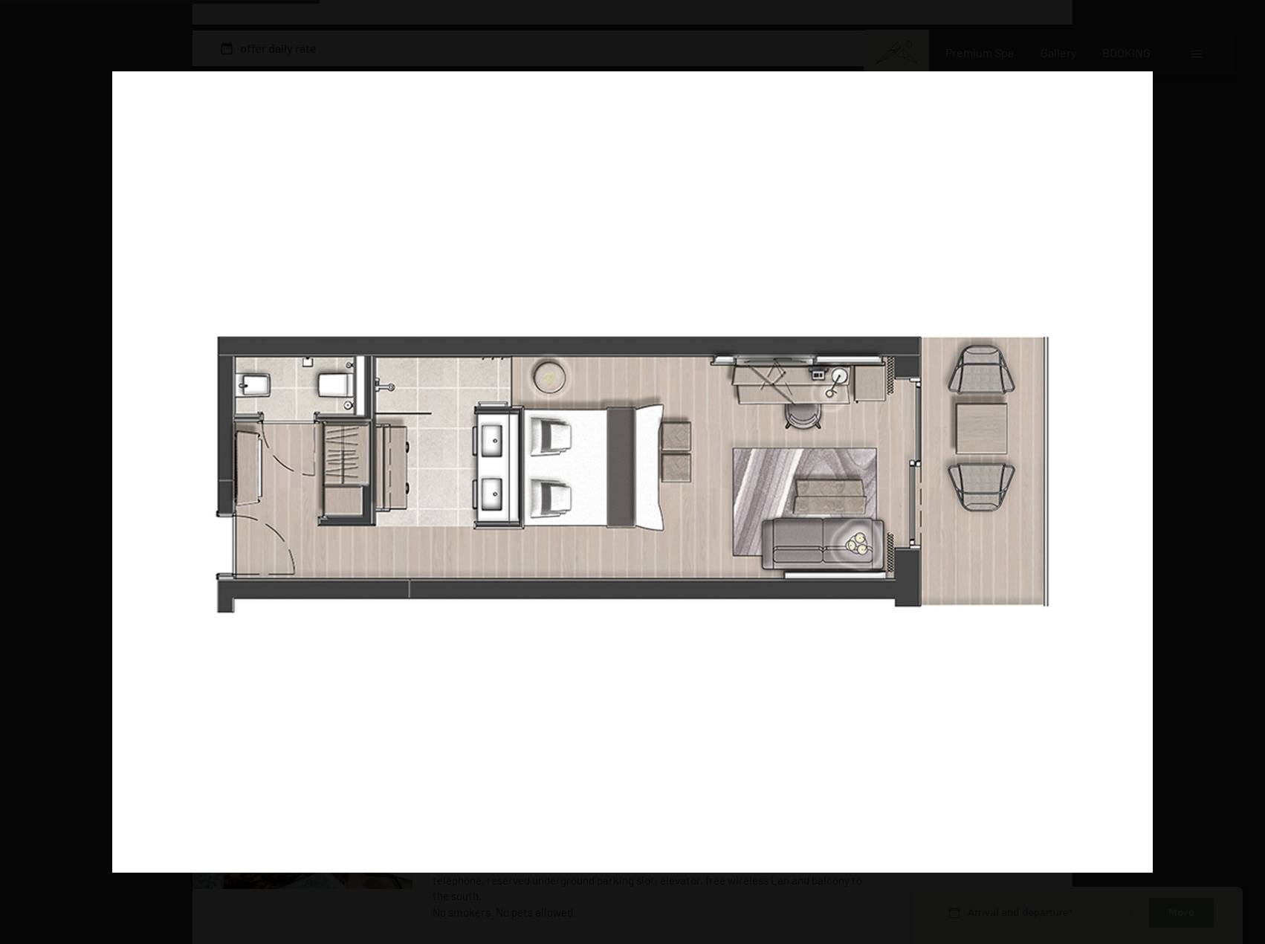
click at [1246, 468] on button "button" at bounding box center [1239, 472] width 52 height 74
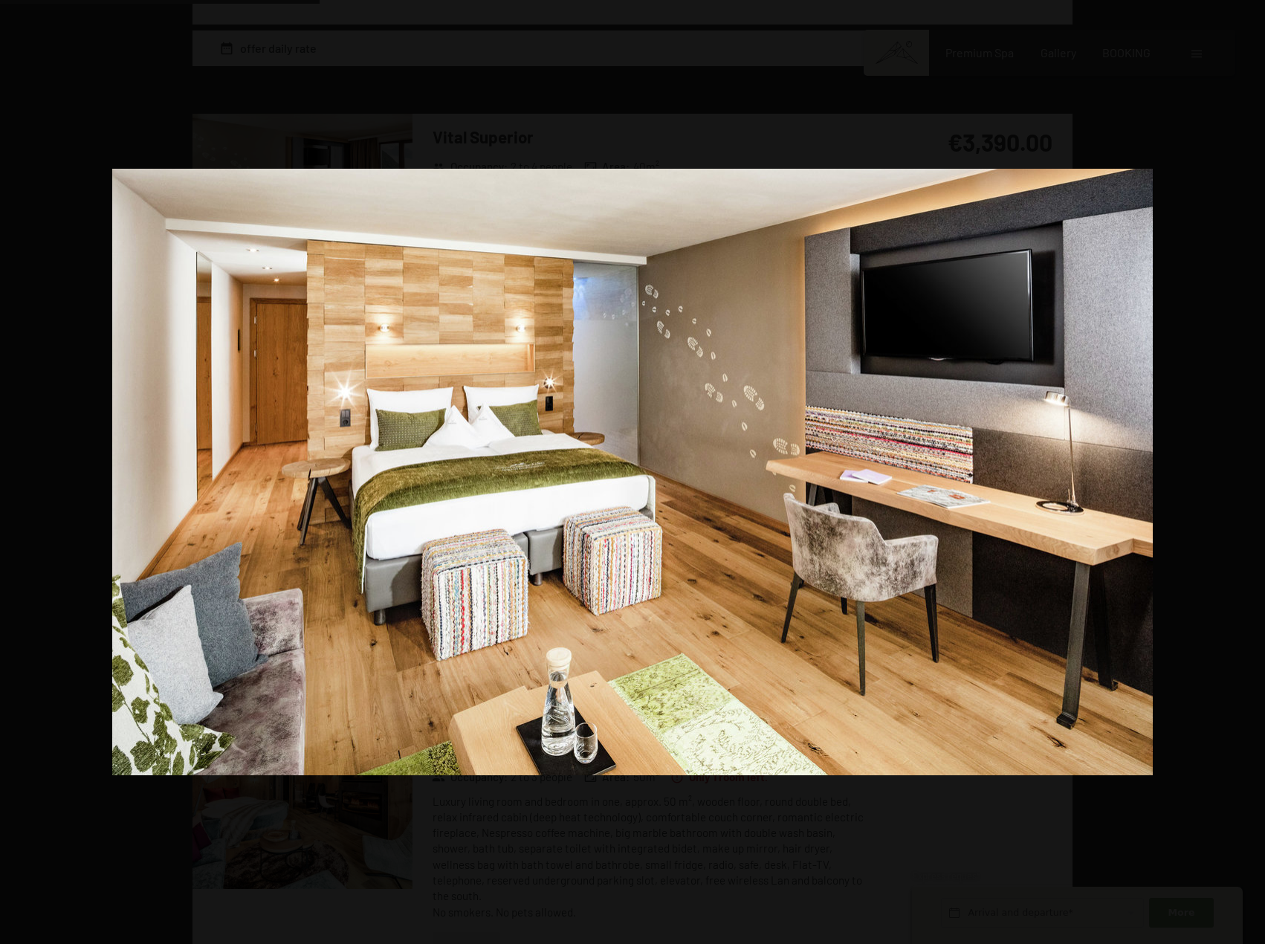
click at [1246, 468] on button "button" at bounding box center [1239, 472] width 52 height 74
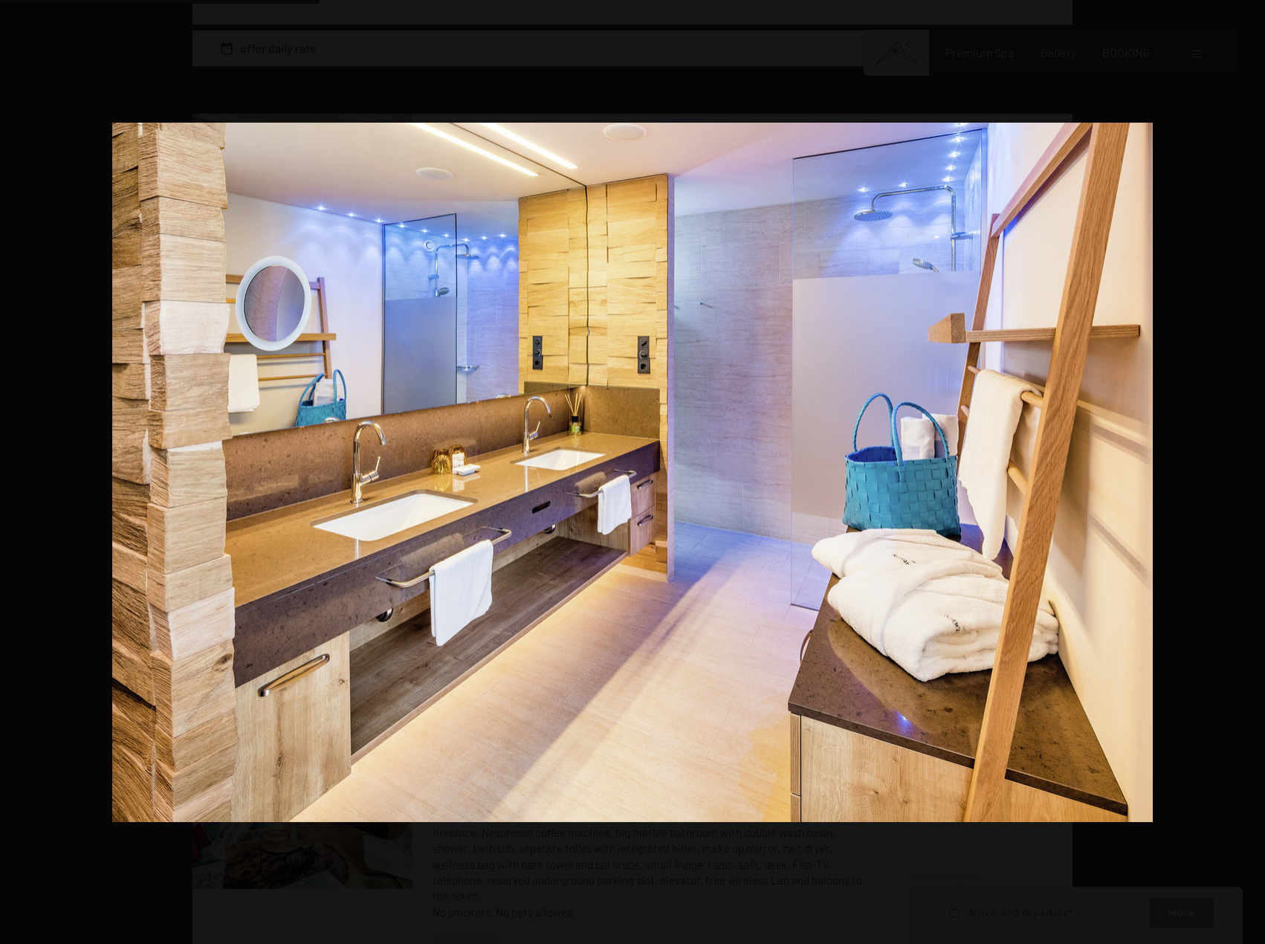
click at [1246, 468] on button "button" at bounding box center [1239, 472] width 52 height 74
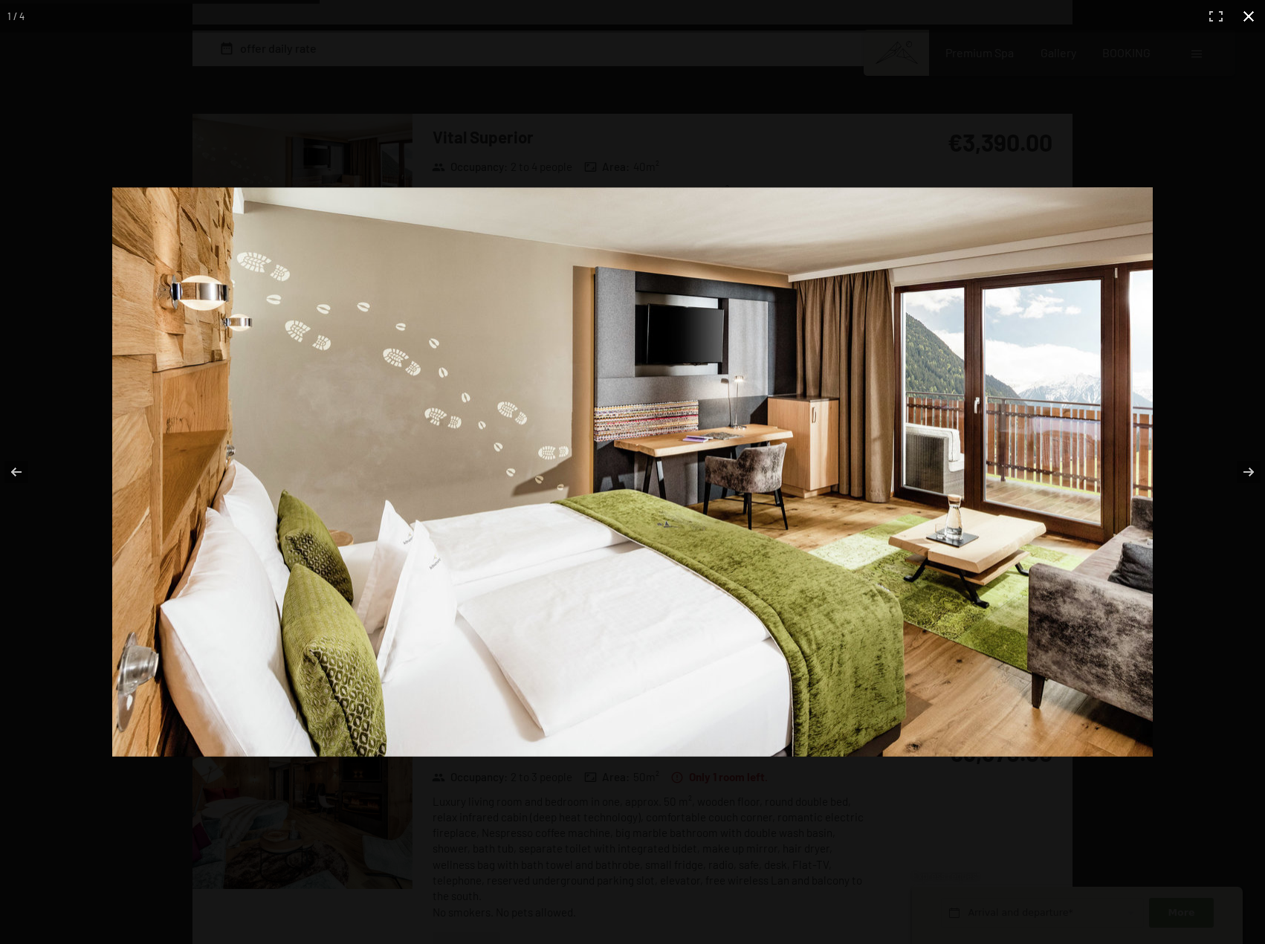
click at [1257, 14] on button "button" at bounding box center [1248, 16] width 33 height 33
